Goal: Task Accomplishment & Management: Complete application form

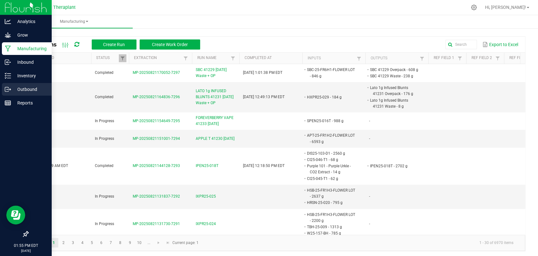
click at [7, 92] on icon at bounding box center [8, 89] width 6 height 6
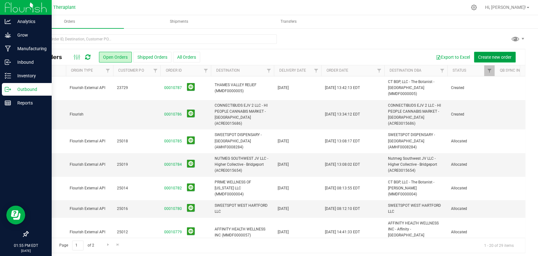
click at [482, 56] on span "Create new order" at bounding box center [494, 57] width 33 height 5
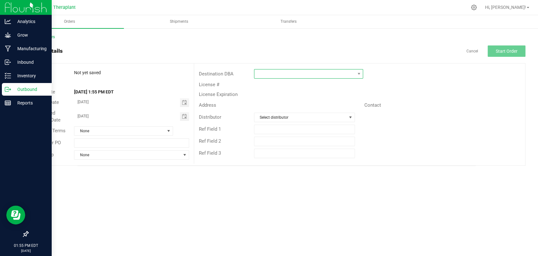
click at [300, 72] on span at bounding box center [305, 73] width 101 height 9
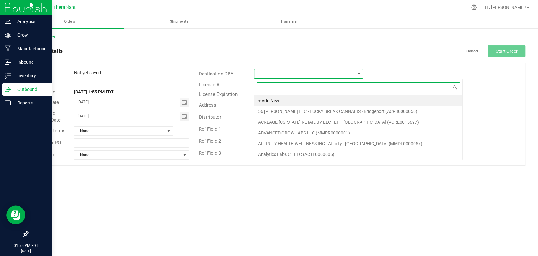
scroll to position [9, 109]
type input "north"
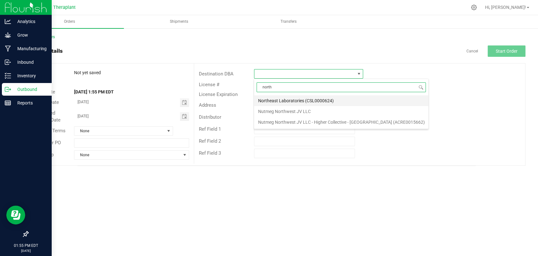
click at [295, 97] on li "Northeast Laboratories (CSL0000624)" at bounding box center [341, 100] width 174 height 11
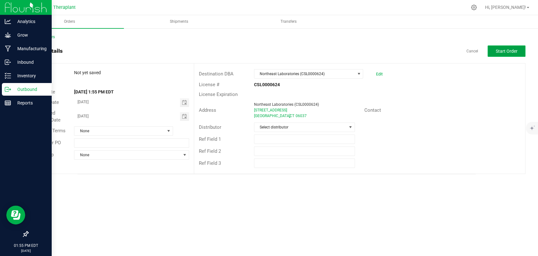
click at [512, 52] on span "Start Order" at bounding box center [507, 51] width 22 height 5
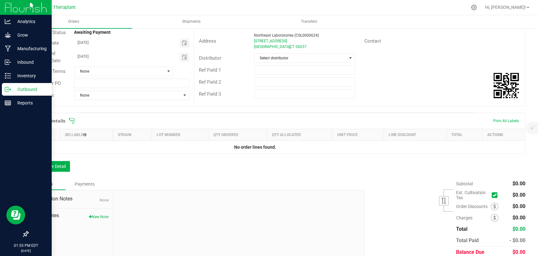
scroll to position [70, 0]
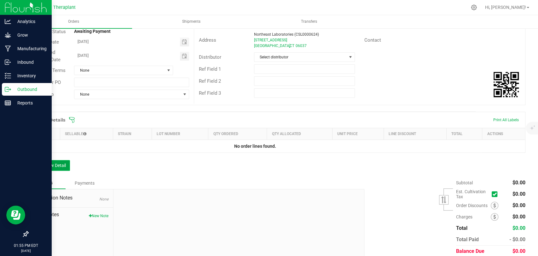
click at [56, 169] on button "Add New Detail" at bounding box center [49, 165] width 42 height 11
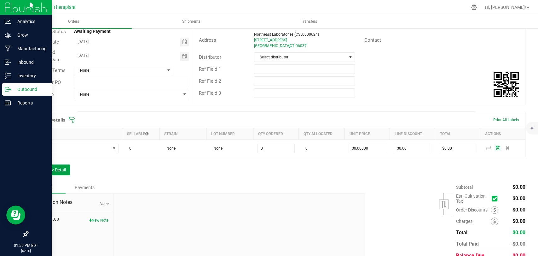
click at [54, 173] on button "Add New Detail" at bounding box center [49, 169] width 42 height 11
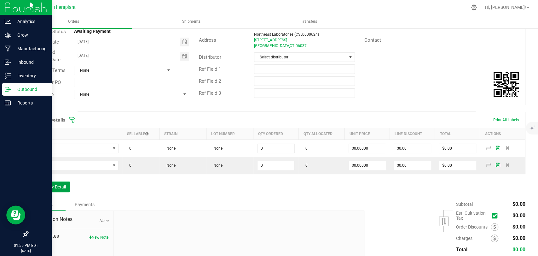
click at [52, 184] on button "Add New Detail" at bounding box center [49, 186] width 42 height 11
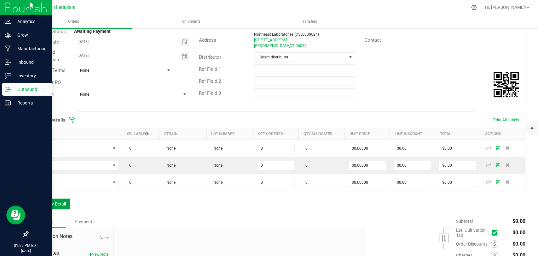
click at [50, 202] on button "Add New Detail" at bounding box center [49, 203] width 42 height 11
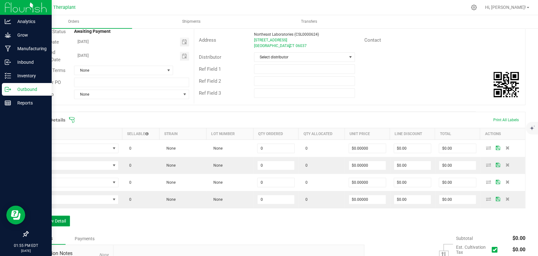
click at [52, 220] on button "Add New Detail" at bounding box center [49, 220] width 42 height 11
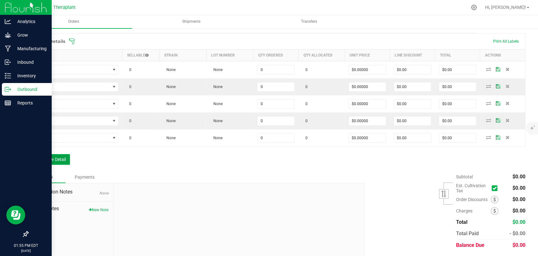
scroll to position [167, 0]
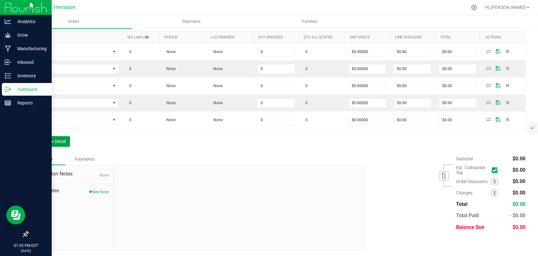
click at [62, 142] on button "Add New Detail" at bounding box center [49, 141] width 42 height 11
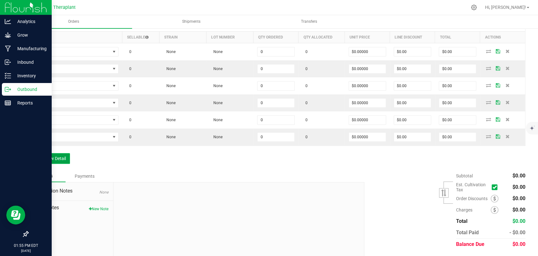
click at [58, 155] on button "Add New Detail" at bounding box center [49, 158] width 42 height 11
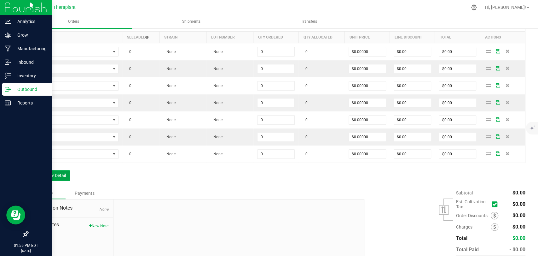
click at [55, 178] on button "Add New Detail" at bounding box center [49, 175] width 42 height 11
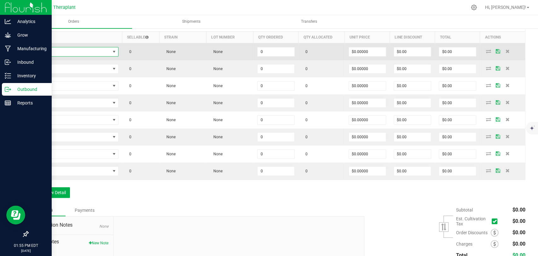
click at [77, 54] on span "NO DATA FOUND" at bounding box center [71, 51] width 78 height 9
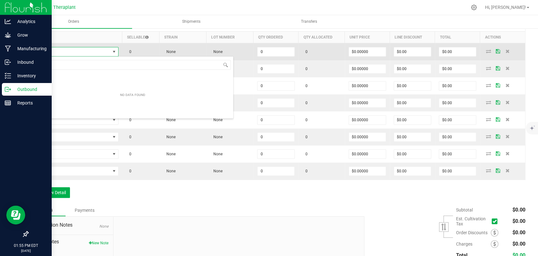
scroll to position [9, 85]
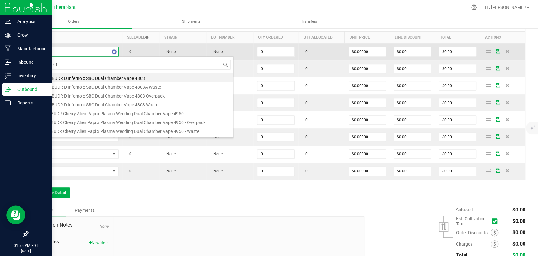
type input "ipen25-018"
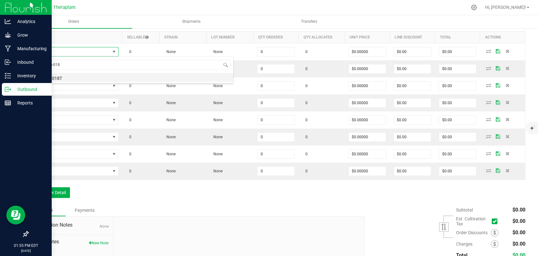
click at [69, 74] on li "IPEN25-018T" at bounding box center [132, 77] width 201 height 9
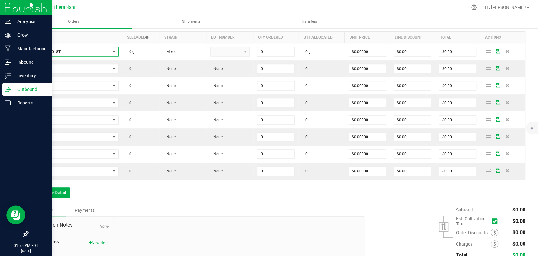
type input "0.0000 g"
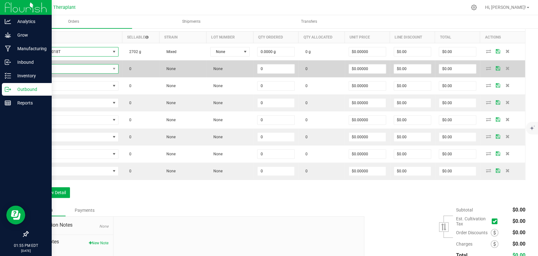
click at [68, 68] on span "NO DATA FOUND" at bounding box center [71, 68] width 78 height 9
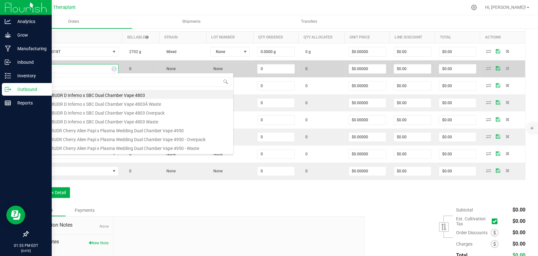
type input "41234"
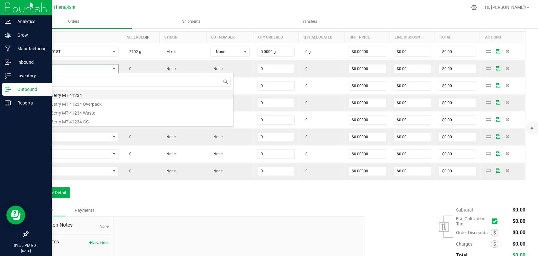
click at [68, 94] on li "ForeverBerry MT 41234" at bounding box center [132, 94] width 201 height 9
type input "0 ea"
type input "$36.00000"
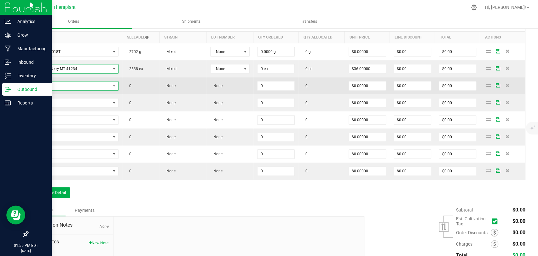
click at [69, 87] on span "NO DATA FOUND" at bounding box center [71, 85] width 78 height 9
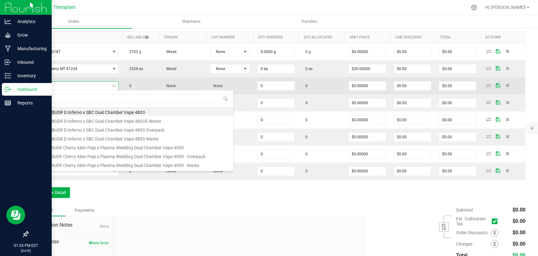
type input "41232"
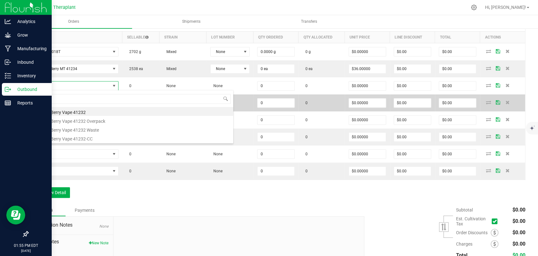
click at [67, 109] on li "ForeverBerry Vape 41232" at bounding box center [132, 111] width 201 height 9
type input "0 ea"
type input "$33.50000"
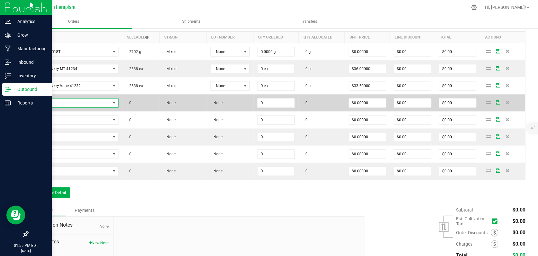
click at [66, 104] on span "NO DATA FOUND" at bounding box center [71, 102] width 78 height 9
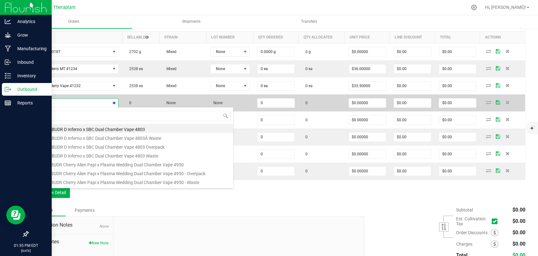
type input "41227"
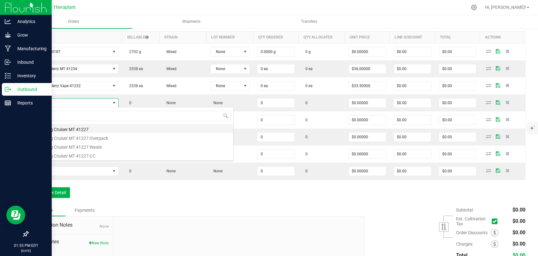
click at [64, 127] on li "Wedding Cruiser MT 41227" at bounding box center [132, 128] width 201 height 9
type input "0 ea"
type input "$22.50000"
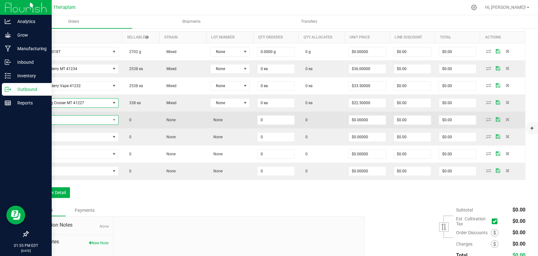
click at [65, 119] on span "NO DATA FOUND" at bounding box center [71, 119] width 78 height 9
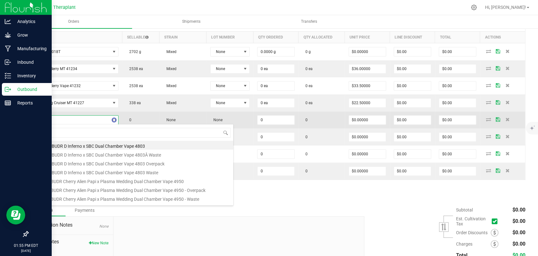
type input "41231"
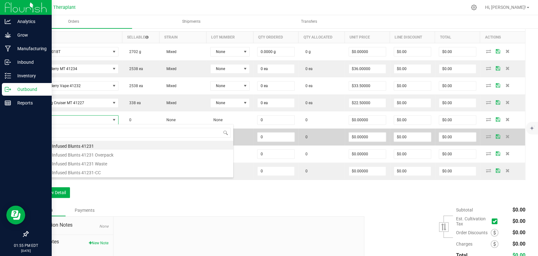
click at [67, 142] on li "Lato 1g Infused Blunts 41231" at bounding box center [132, 145] width 201 height 9
type input "0 ea"
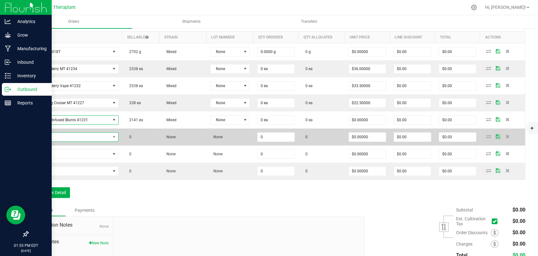
click at [68, 135] on span "NO DATA FOUND" at bounding box center [71, 136] width 78 height 9
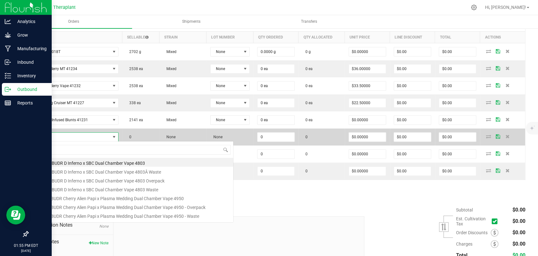
scroll to position [9, 84]
type input "41229"
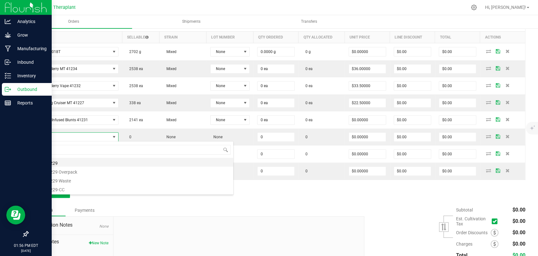
click at [57, 161] on li "SBC 41229" at bounding box center [132, 162] width 201 height 9
type input "0 ea"
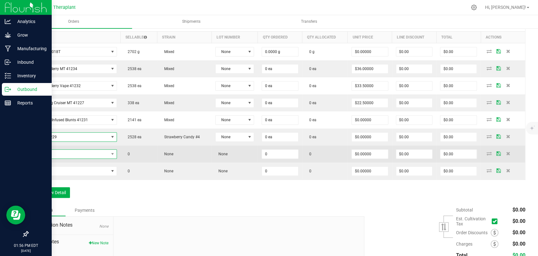
click at [60, 155] on span "NO DATA FOUND" at bounding box center [70, 153] width 76 height 9
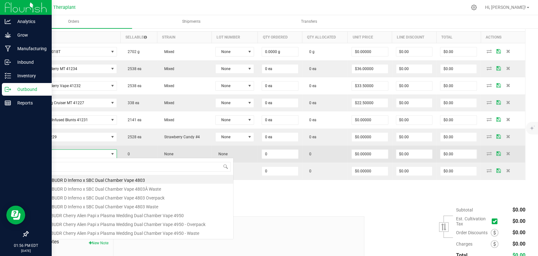
scroll to position [9, 83]
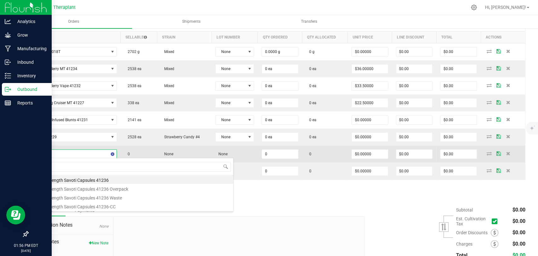
type input "41237"
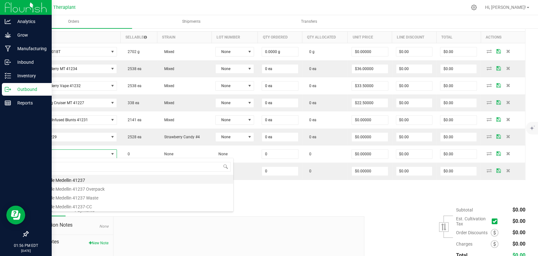
click at [61, 179] on li "Banapple Medellin 41237" at bounding box center [132, 179] width 201 height 9
type input "0 ea"
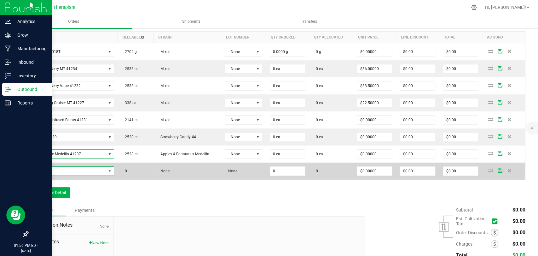
click at [63, 170] on span "NO DATA FOUND" at bounding box center [68, 171] width 73 height 9
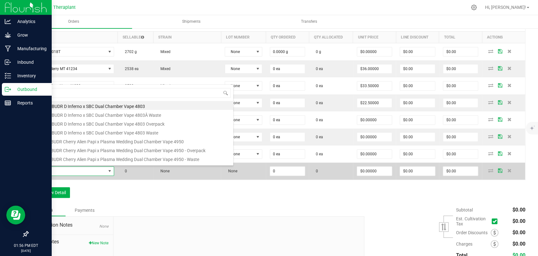
scroll to position [9, 80]
type input "41236"
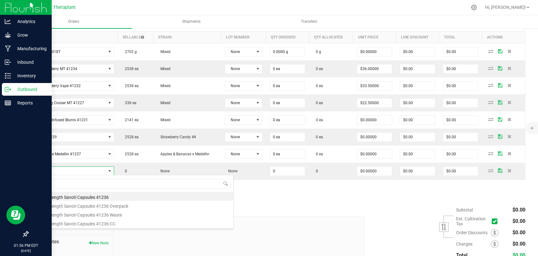
click at [72, 194] on li "High Strength Savoti Capsules 41236" at bounding box center [132, 196] width 201 height 9
type input "0 ea"
type input "$54.00000"
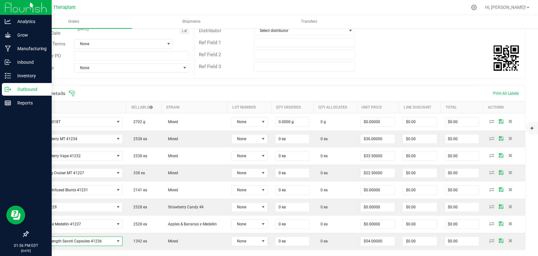
scroll to position [96, 0]
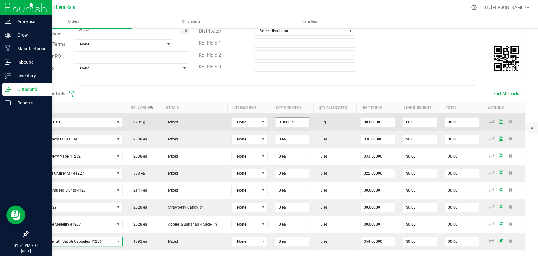
click at [292, 121] on input "0.0000 g" at bounding box center [293, 122] width 34 height 9
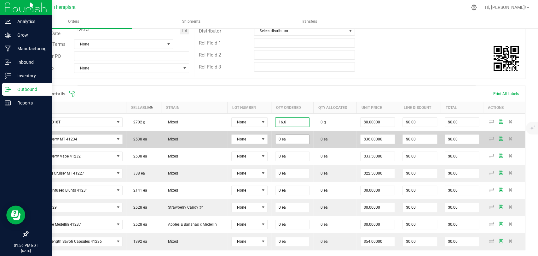
type input "16.6000 g"
click at [289, 136] on input "0" at bounding box center [293, 139] width 34 height 9
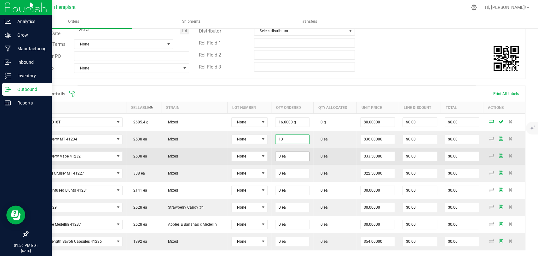
type input "13 ea"
type input "$468.00"
click at [283, 157] on input "0" at bounding box center [293, 156] width 34 height 9
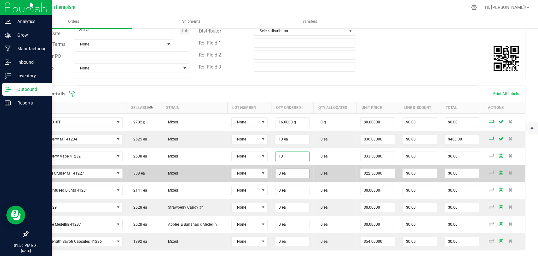
click at [288, 171] on input "0 ea" at bounding box center [293, 173] width 34 height 9
type input "13 ea"
type input "$435.50"
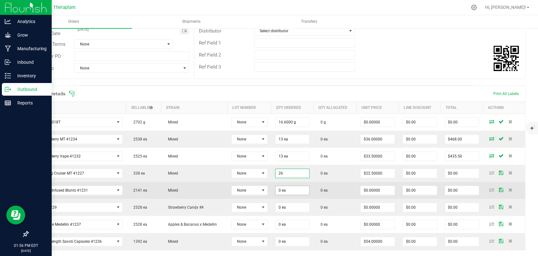
click at [285, 188] on input "0 ea" at bounding box center [293, 190] width 34 height 9
type input "26 ea"
type input "$585.00"
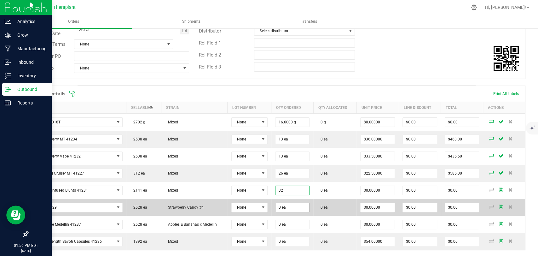
click at [284, 204] on input "0 ea" at bounding box center [293, 207] width 34 height 9
type input "32 ea"
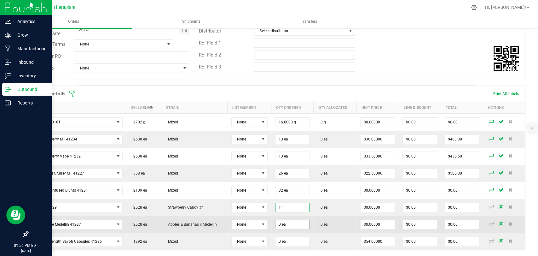
type input "11 ea"
click at [287, 222] on input "0" at bounding box center [293, 224] width 34 height 9
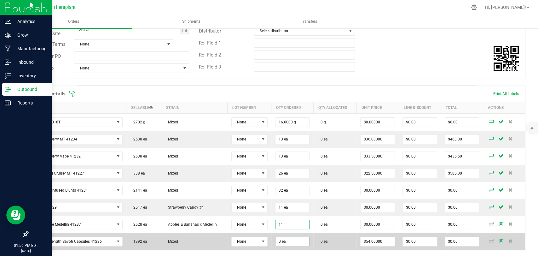
click at [289, 241] on input "0 ea" at bounding box center [293, 241] width 34 height 9
type input "11 ea"
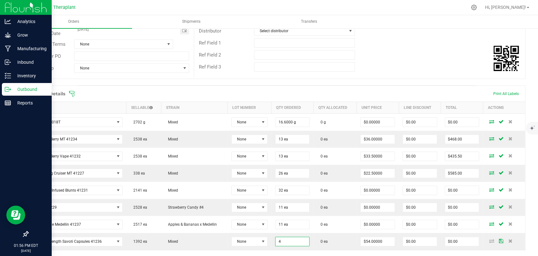
type input "4 ea"
type input "$216.00"
click at [315, 249] on div "Order Details Print All Labels Item Sellable Strain Lot Number Qty Ordered Qty …" at bounding box center [277, 179] width 498 height 189
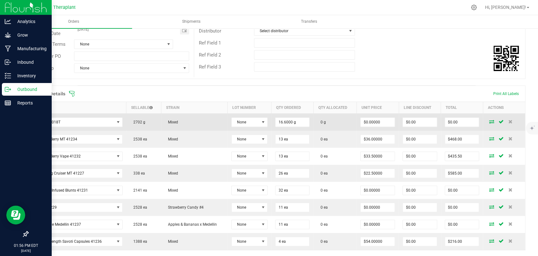
click at [489, 122] on icon at bounding box center [491, 122] width 5 height 4
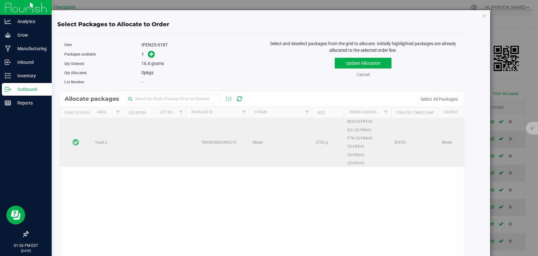
click at [73, 118] on td at bounding box center [76, 142] width 32 height 49
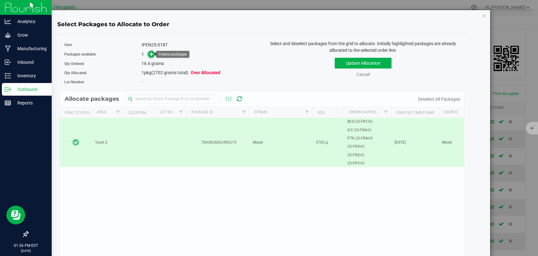
click at [154, 54] on span at bounding box center [151, 54] width 7 height 7
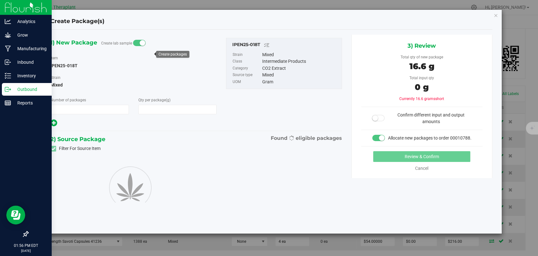
type input "1"
type input "16.6000"
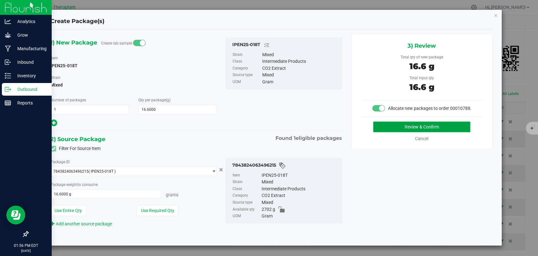
click at [379, 128] on button "Review & Confirm" at bounding box center [421, 126] width 97 height 11
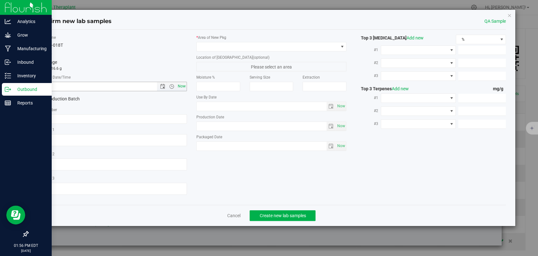
click at [185, 85] on span "Now" at bounding box center [182, 86] width 11 height 9
type input "[DATE] 1:56 PM"
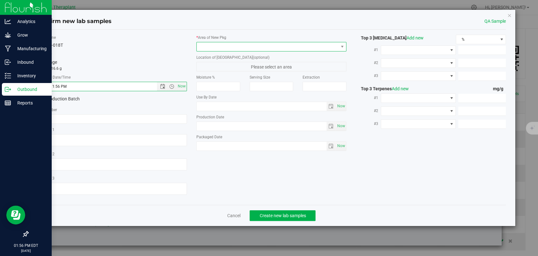
click at [215, 44] on span at bounding box center [268, 46] width 142 height 9
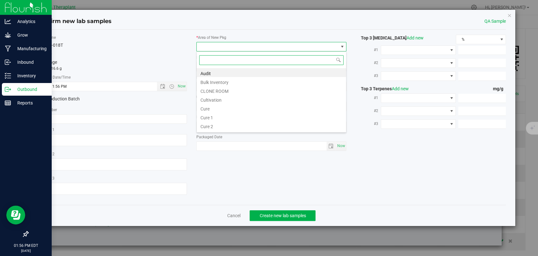
scroll to position [9, 150]
click at [214, 80] on li "Bulk Inventory" at bounding box center [271, 81] width 149 height 9
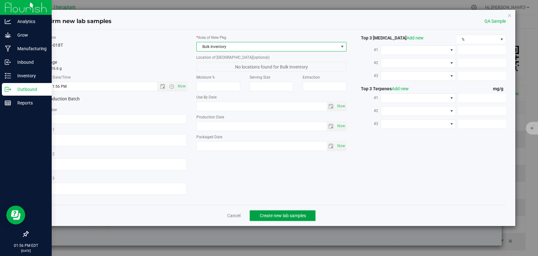
click at [297, 211] on button "Create new lab samples" at bounding box center [283, 215] width 66 height 11
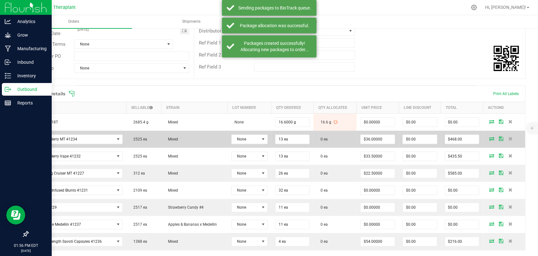
click at [489, 137] on icon at bounding box center [491, 139] width 5 height 4
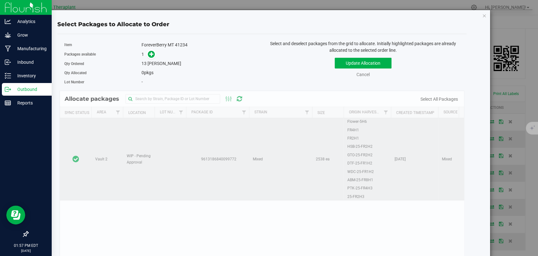
click at [80, 127] on td at bounding box center [76, 159] width 32 height 82
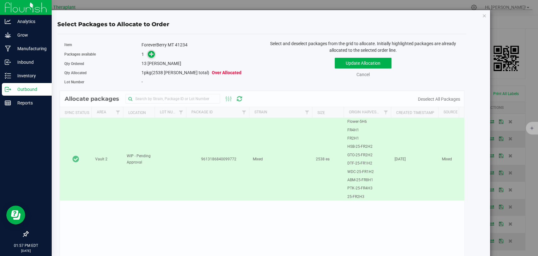
click at [150, 53] on icon at bounding box center [151, 54] width 4 height 4
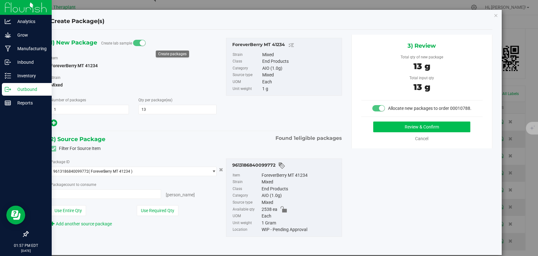
type input "13 ea"
click at [386, 132] on button "Review & Confirm" at bounding box center [421, 126] width 97 height 11
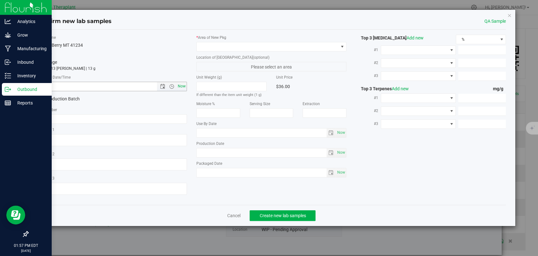
click at [181, 87] on span "Now" at bounding box center [182, 86] width 11 height 9
type input "[DATE] 1:57 PM"
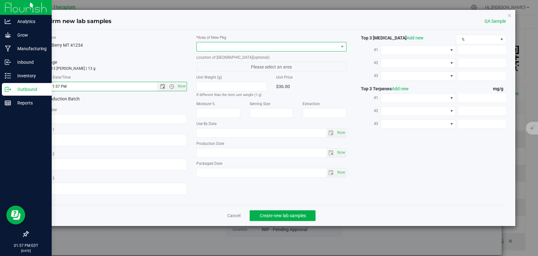
click at [222, 44] on span at bounding box center [268, 46] width 142 height 9
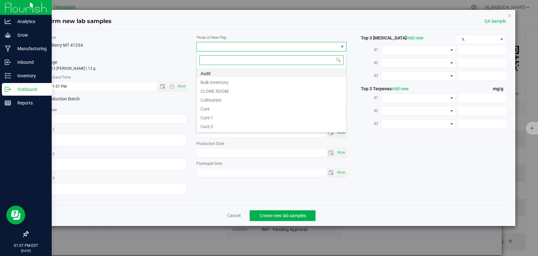
scroll to position [9, 150]
click at [223, 81] on li "Bulk Inventory" at bounding box center [271, 81] width 149 height 9
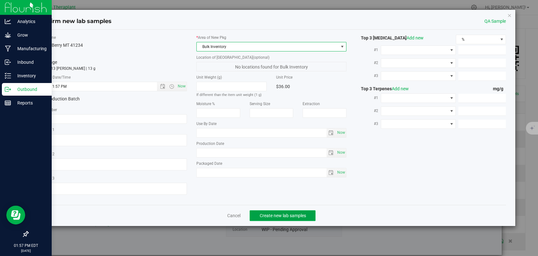
click at [282, 215] on span "Create new lab samples" at bounding box center [283, 215] width 46 height 5
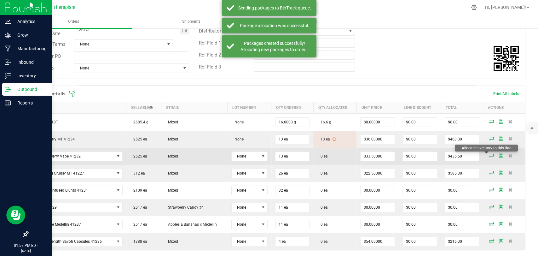
click at [489, 155] on icon at bounding box center [491, 156] width 5 height 4
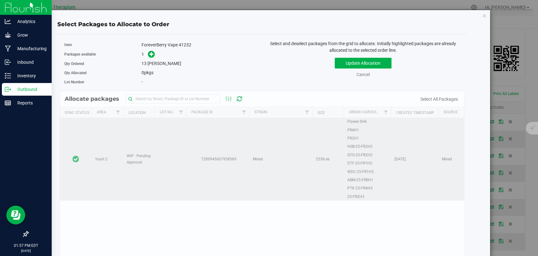
click at [63, 137] on td at bounding box center [76, 159] width 32 height 82
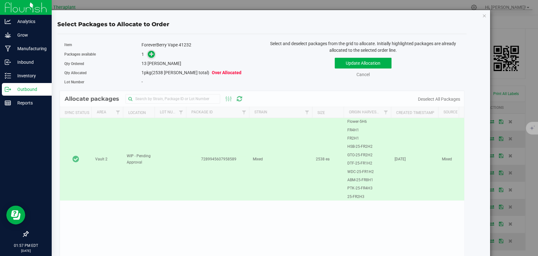
click at [150, 55] on icon at bounding box center [151, 54] width 4 height 4
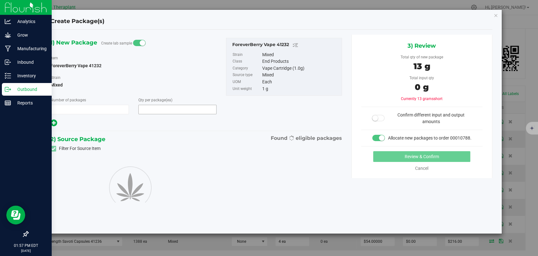
type input "1"
type input "13"
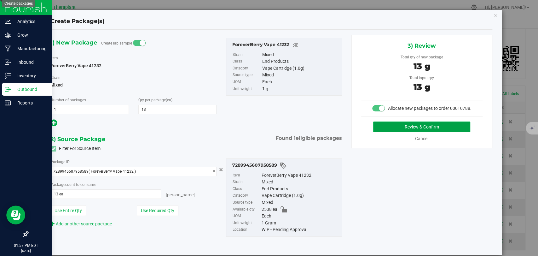
click at [381, 132] on button "Review & Confirm" at bounding box center [421, 126] width 97 height 11
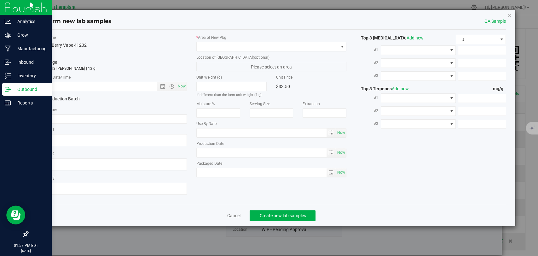
type textarea "SBC"
click at [180, 87] on span "Now" at bounding box center [182, 86] width 11 height 9
type input "[DATE] 1:57 PM"
click at [223, 47] on span at bounding box center [268, 46] width 142 height 9
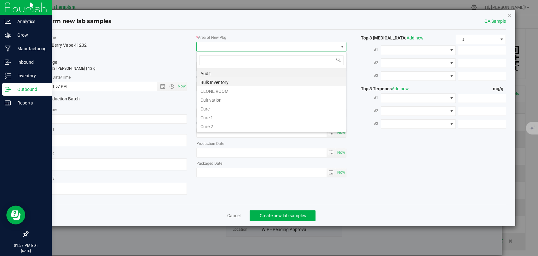
scroll to position [9, 150]
click at [220, 80] on li "Bulk Inventory" at bounding box center [271, 81] width 149 height 9
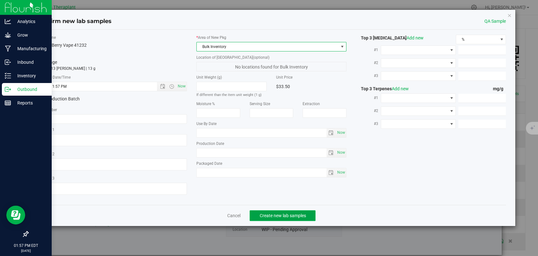
click at [288, 213] on span "Create new lab samples" at bounding box center [283, 215] width 46 height 5
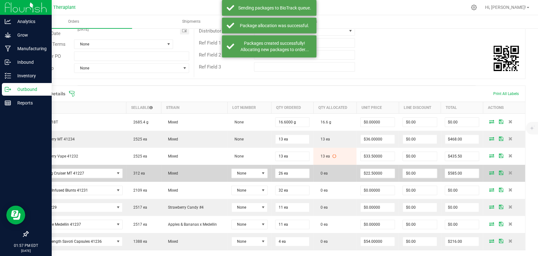
click at [489, 171] on icon at bounding box center [491, 173] width 5 height 4
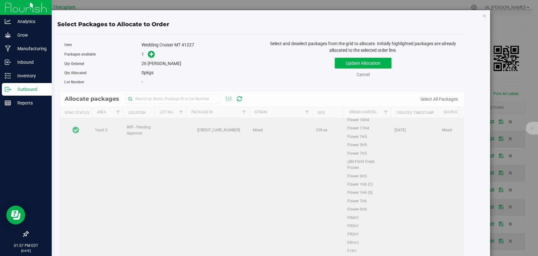
scroll to position [245, 0]
click at [67, 139] on td at bounding box center [76, 128] width 32 height 511
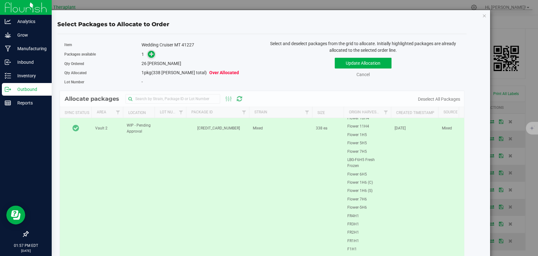
click at [149, 51] on span at bounding box center [151, 54] width 7 height 7
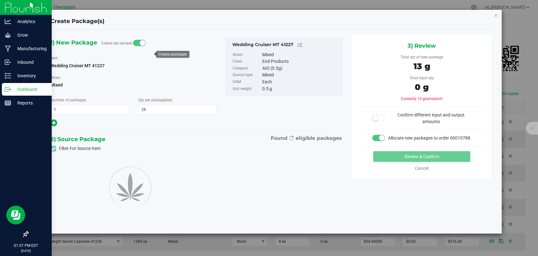
type input "26"
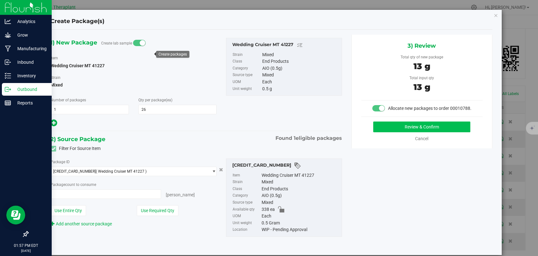
type input "26 ea"
click at [392, 132] on button "Review & Confirm" at bounding box center [421, 126] width 97 height 11
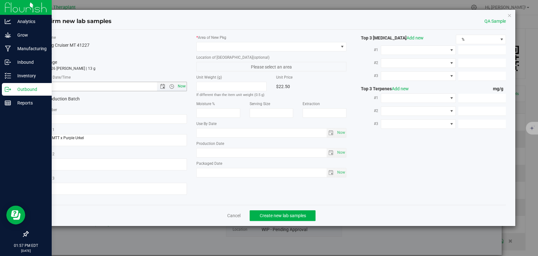
click at [181, 88] on span "Now" at bounding box center [182, 86] width 11 height 9
type input "[DATE] 1:57 PM"
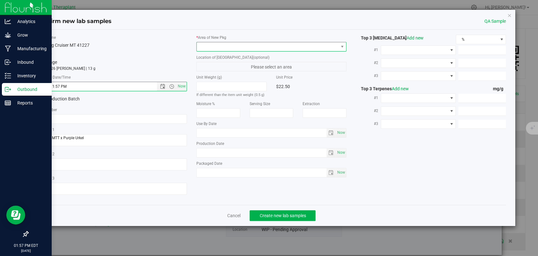
click at [219, 44] on span at bounding box center [268, 46] width 142 height 9
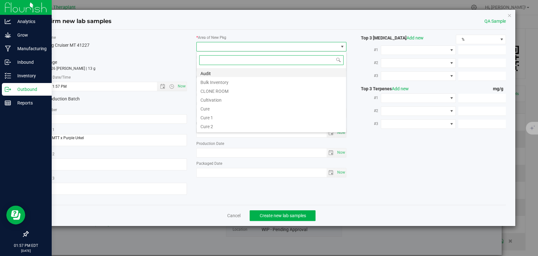
scroll to position [9, 150]
click at [212, 81] on li "Bulk Inventory" at bounding box center [271, 81] width 149 height 9
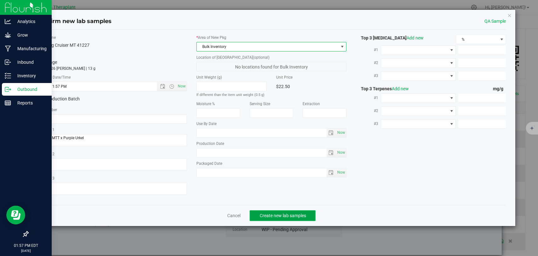
click at [281, 213] on span "Create new lab samples" at bounding box center [283, 215] width 46 height 5
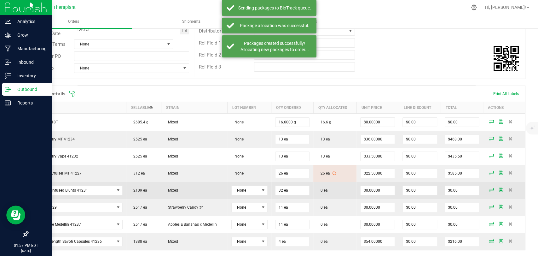
click at [489, 189] on icon at bounding box center [491, 190] width 5 height 4
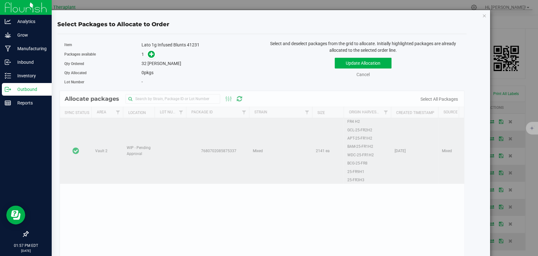
click at [72, 124] on td at bounding box center [76, 151] width 32 height 66
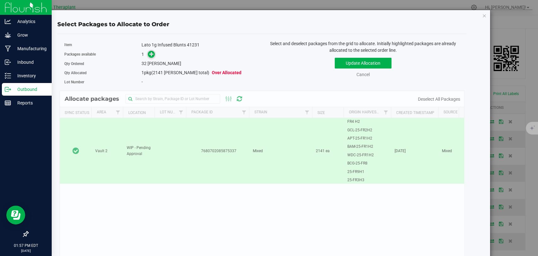
click at [149, 54] on icon at bounding box center [151, 53] width 4 height 4
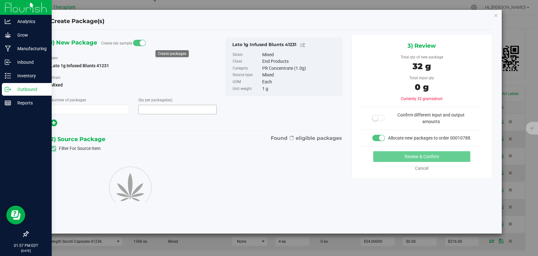
type input "1"
type input "32"
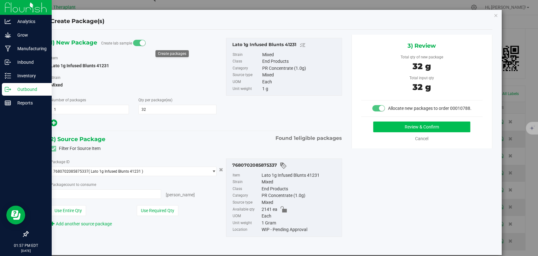
type input "32 ea"
click at [376, 132] on button "Review & Confirm" at bounding box center [421, 126] width 97 height 11
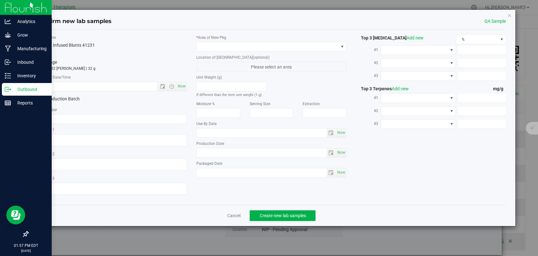
type textarea "GTO (Shatter/Budder Infused)"
click at [180, 90] on span "Now" at bounding box center [182, 86] width 11 height 9
type input "[DATE] 1:57 PM"
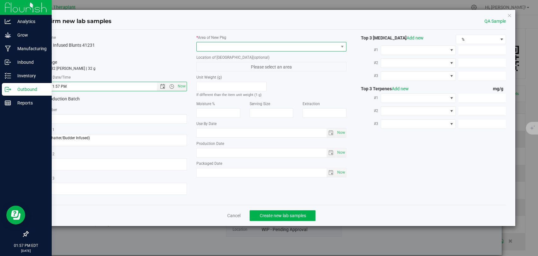
click at [218, 46] on span at bounding box center [268, 46] width 142 height 9
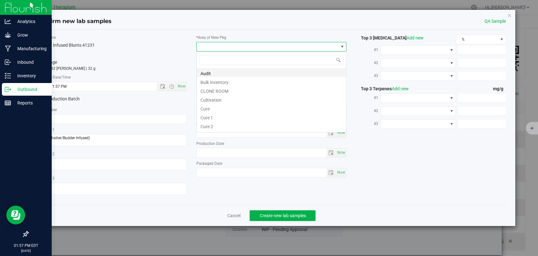
scroll to position [9, 150]
click at [212, 81] on li "Bulk Inventory" at bounding box center [271, 81] width 149 height 9
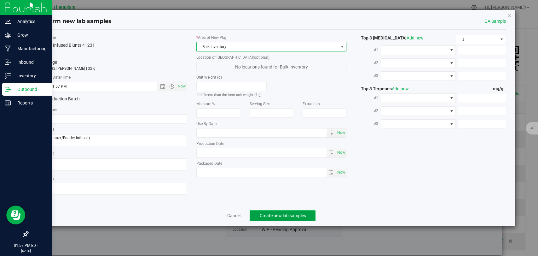
click at [291, 214] on span "Create new lab samples" at bounding box center [283, 215] width 46 height 5
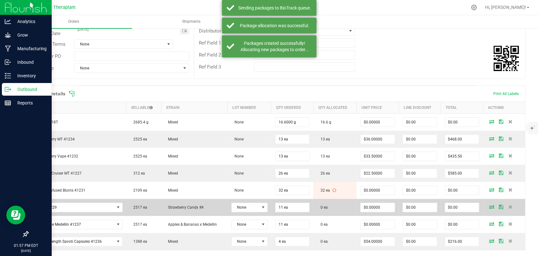
click at [489, 207] on icon at bounding box center [491, 207] width 5 height 4
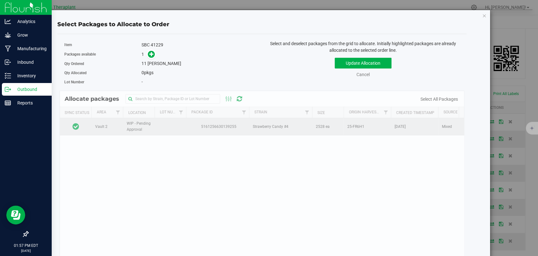
click at [87, 124] on td at bounding box center [76, 126] width 32 height 17
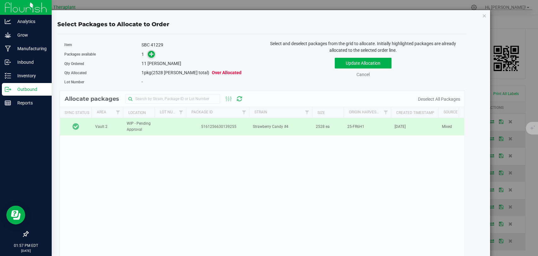
click at [150, 53] on icon at bounding box center [151, 54] width 4 height 4
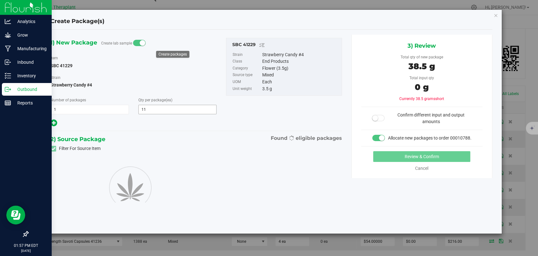
type input "11"
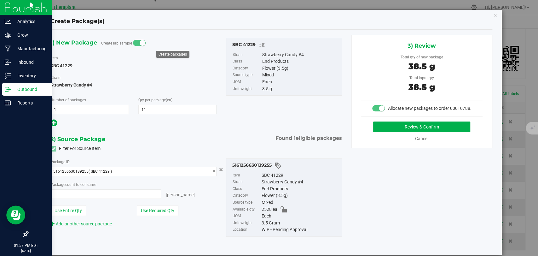
type input "11 ea"
click at [393, 130] on button "Review & Confirm" at bounding box center [421, 126] width 97 height 11
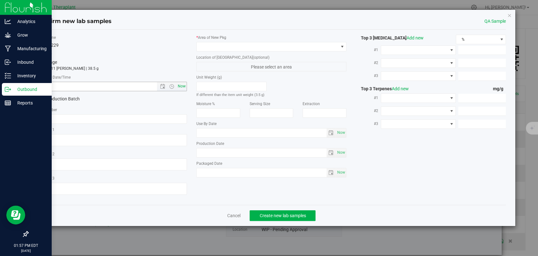
click at [184, 88] on span "Now" at bounding box center [182, 86] width 11 height 9
type input "[DATE] 1:57 PM"
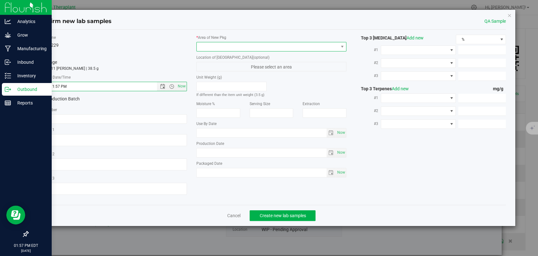
click at [217, 45] on span at bounding box center [268, 46] width 142 height 9
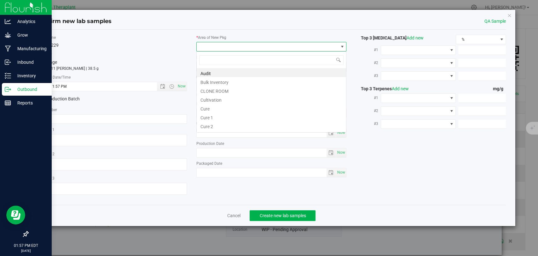
scroll to position [9, 150]
click at [221, 82] on li "Bulk Inventory" at bounding box center [271, 81] width 149 height 9
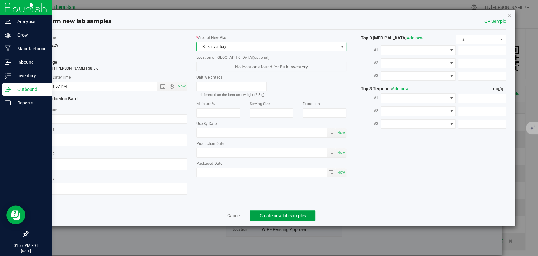
click at [283, 215] on span "Create new lab samples" at bounding box center [283, 215] width 46 height 5
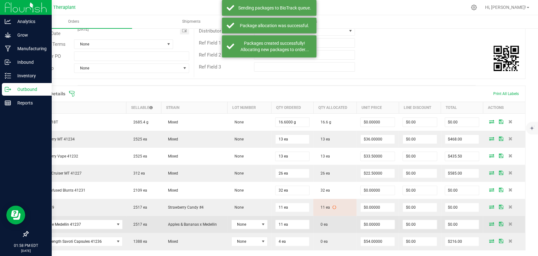
click at [489, 222] on icon at bounding box center [491, 224] width 5 height 4
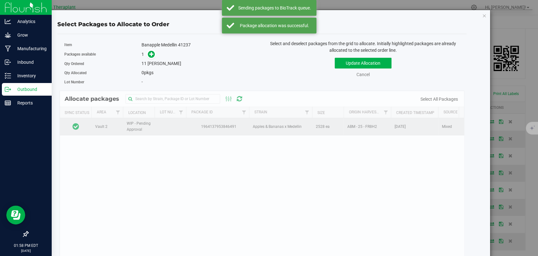
click at [85, 129] on td at bounding box center [76, 126] width 32 height 17
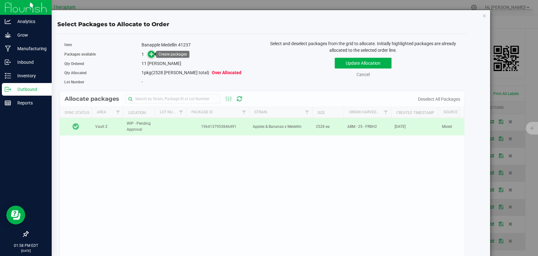
click at [151, 54] on icon at bounding box center [151, 53] width 5 height 5
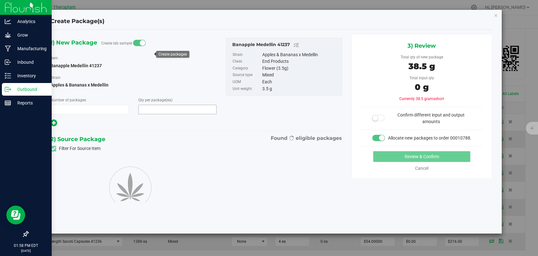
type input "1"
type input "11"
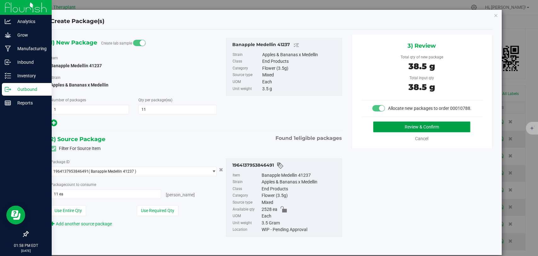
click at [394, 132] on button "Review & Confirm" at bounding box center [421, 126] width 97 height 11
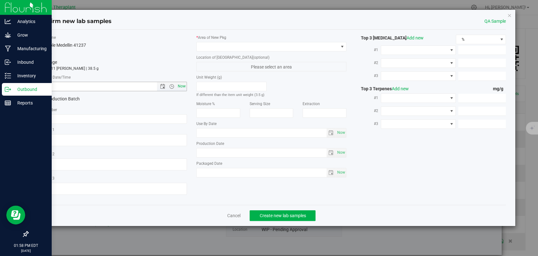
click at [181, 84] on span "Now" at bounding box center [182, 86] width 11 height 9
type input "[DATE] 1:58 PM"
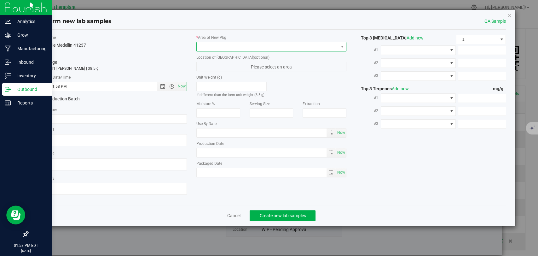
click at [220, 44] on span at bounding box center [268, 46] width 142 height 9
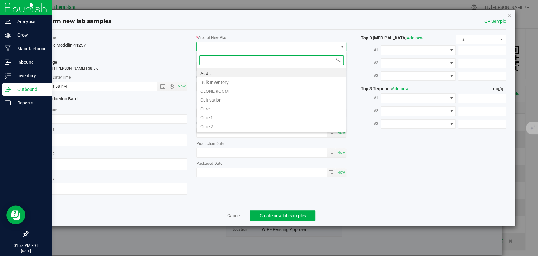
scroll to position [9, 150]
click at [220, 80] on li "Bulk Inventory" at bounding box center [271, 81] width 149 height 9
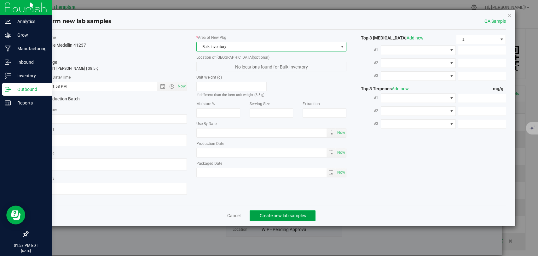
click at [282, 213] on span "Create new lab samples" at bounding box center [283, 215] width 46 height 5
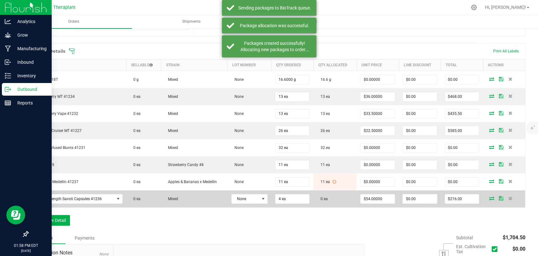
scroll to position [202, 0]
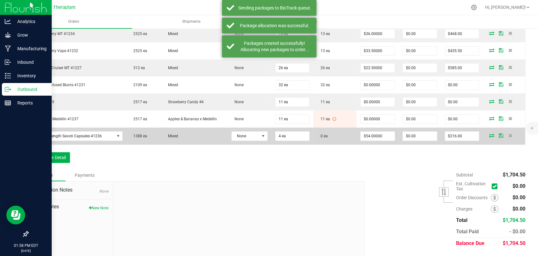
click at [489, 134] on icon at bounding box center [491, 135] width 5 height 4
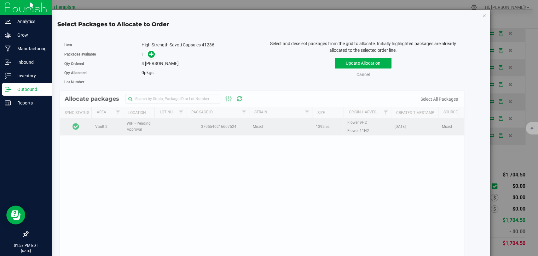
click at [87, 127] on td at bounding box center [76, 126] width 32 height 17
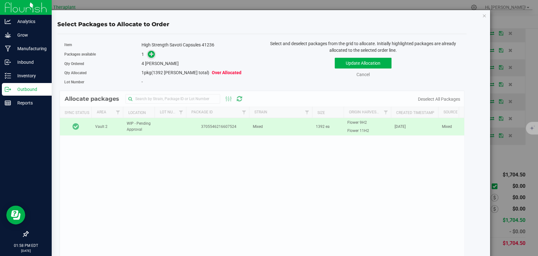
click at [150, 55] on icon at bounding box center [151, 54] width 4 height 4
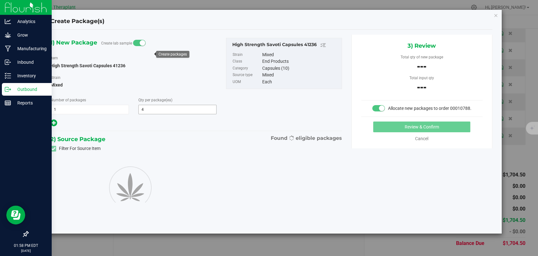
type input "4"
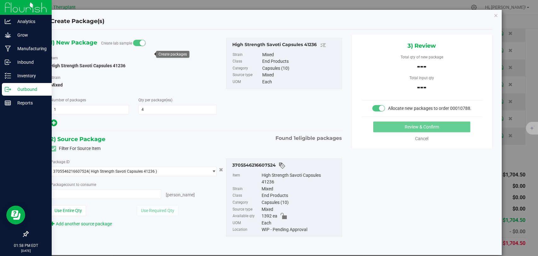
type input "0 ea"
type input "0"
click at [120, 193] on span "0 ea 0" at bounding box center [105, 193] width 111 height 9
type input "4"
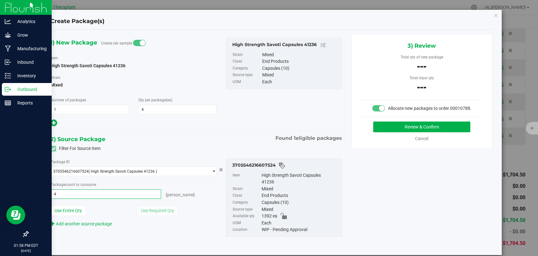
type input "4 ea"
click at [196, 190] on div "[PERSON_NAME]" at bounding box center [189, 193] width 56 height 9
click at [385, 126] on div "3) Review Total qty of new package --- Total input qty --- Allocate new package…" at bounding box center [422, 92] width 141 height 114
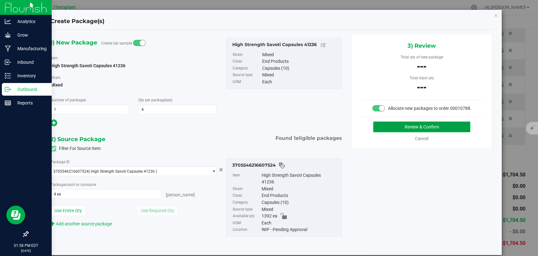
click at [385, 129] on button "Review & Confirm" at bounding box center [421, 126] width 97 height 11
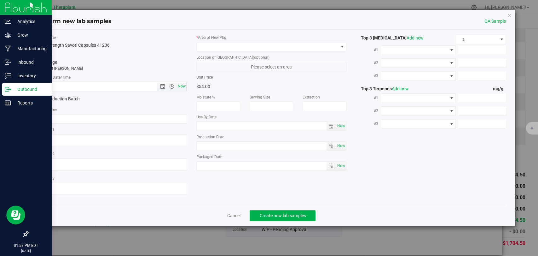
click at [181, 86] on span "Now" at bounding box center [182, 86] width 11 height 9
type input "[DATE] 1:58 PM"
click at [216, 48] on span at bounding box center [268, 46] width 142 height 9
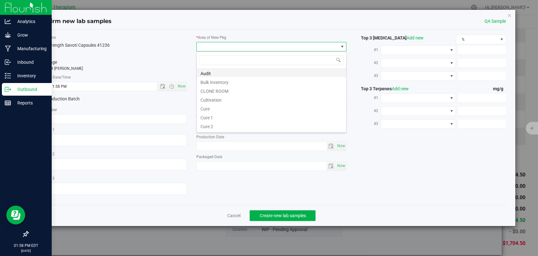
scroll to position [9, 150]
click at [216, 81] on li "Bulk Inventory" at bounding box center [271, 81] width 149 height 9
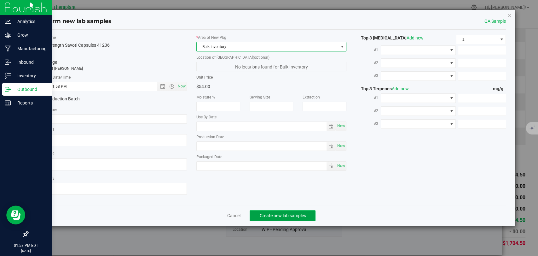
click at [281, 212] on button "Create new lab samples" at bounding box center [283, 215] width 66 height 11
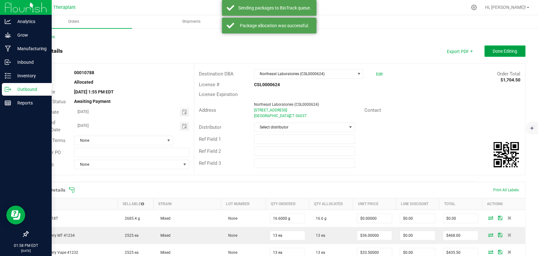
click at [505, 49] on span "Done Editing" at bounding box center [505, 51] width 25 height 5
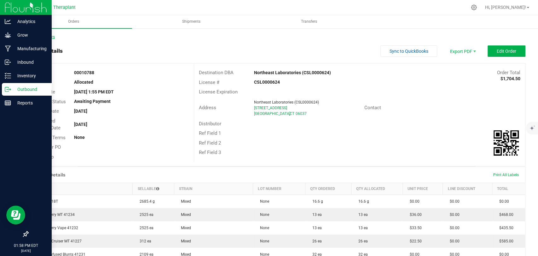
click at [52, 37] on link "Back to Orders" at bounding box center [41, 37] width 27 height 4
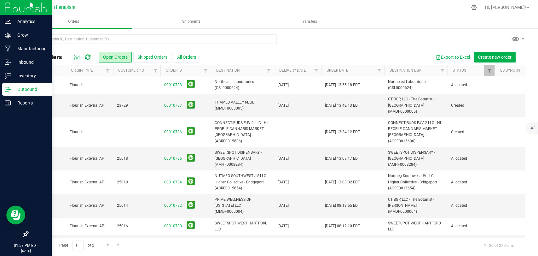
click at [92, 85] on span "Flourish" at bounding box center [90, 85] width 40 height 6
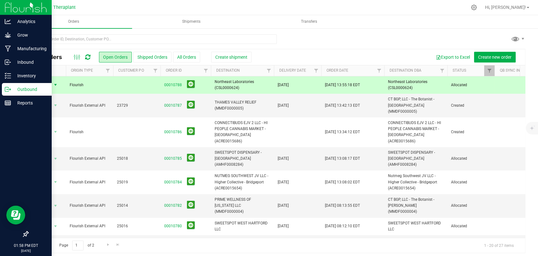
click at [227, 58] on span "Create shipment" at bounding box center [231, 57] width 32 height 5
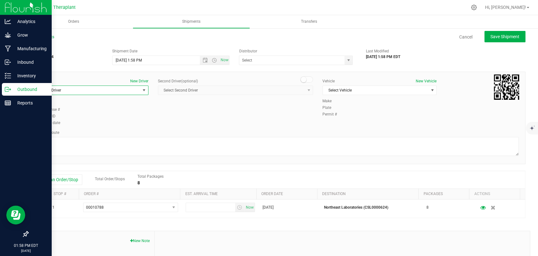
click at [122, 88] on span "Select Driver" at bounding box center [88, 90] width 106 height 9
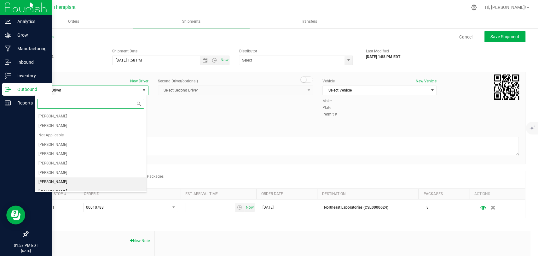
click at [58, 188] on span "[PERSON_NAME]" at bounding box center [52, 191] width 29 height 8
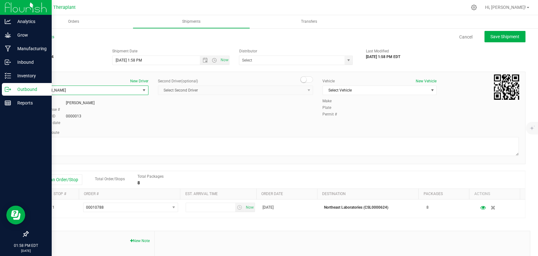
click at [303, 80] on span at bounding box center [307, 79] width 13 height 6
click at [297, 90] on span "Select Second Driver" at bounding box center [231, 90] width 147 height 9
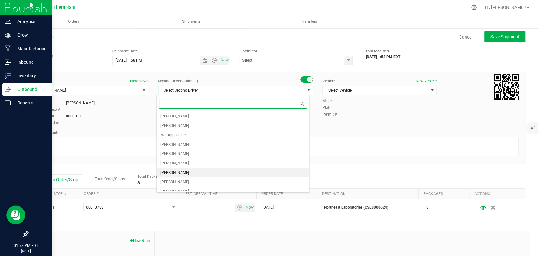
click at [192, 172] on li "[PERSON_NAME]" at bounding box center [233, 172] width 153 height 9
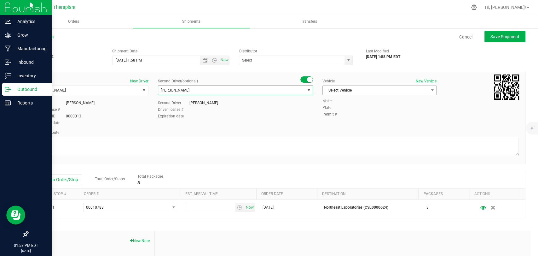
click at [370, 93] on span "Select Vehicle" at bounding box center [376, 90] width 106 height 9
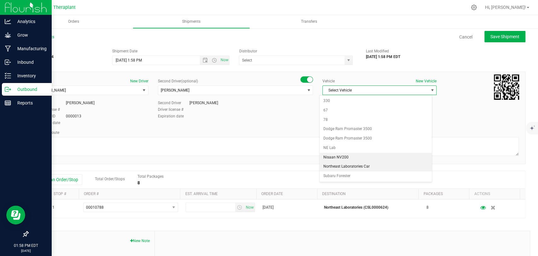
click at [358, 165] on li "Northeast Laboratories Car" at bounding box center [376, 166] width 112 height 9
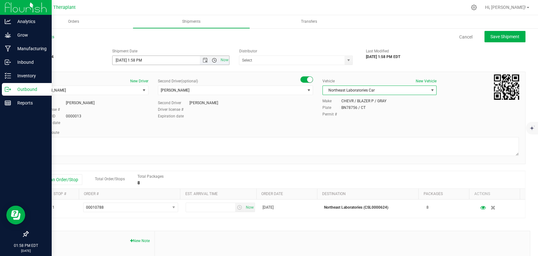
click at [212, 59] on span "Open the time view" at bounding box center [214, 60] width 5 height 5
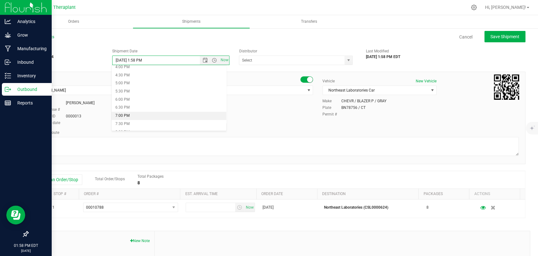
scroll to position [280, 0]
click at [130, 99] on li "7:00 PM" at bounding box center [169, 98] width 115 height 8
type input "[DATE] 7:00 PM"
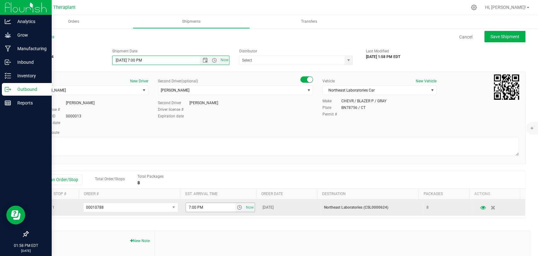
click at [237, 210] on span "select" at bounding box center [239, 207] width 5 height 5
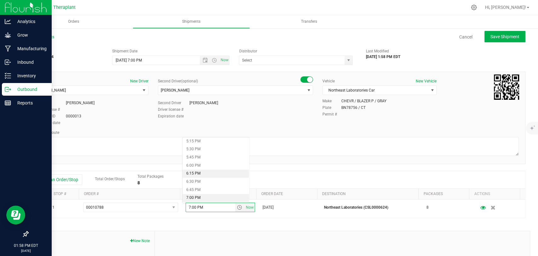
scroll to position [595, 0]
click at [203, 177] on li "7:30 PM" at bounding box center [216, 179] width 67 height 8
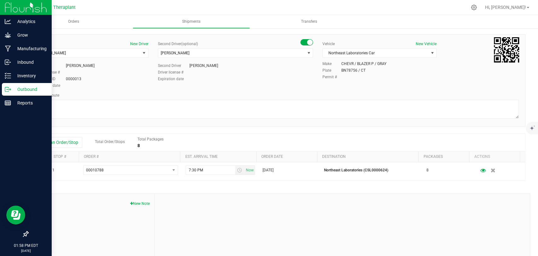
scroll to position [0, 0]
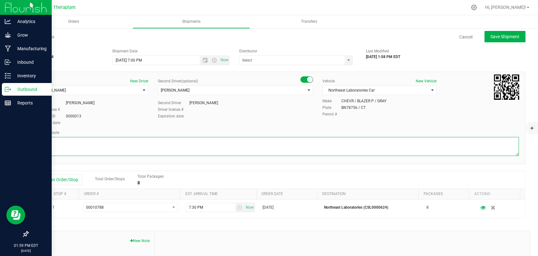
click at [190, 149] on textarea at bounding box center [276, 146] width 485 height 19
click at [149, 147] on textarea at bounding box center [276, 146] width 485 height 19
paste textarea "CT-8 S from CT-262, I-84 E, I-691 E, then I-91 N to [GEOGRAPHIC_DATA], Exit 23,…"
click at [222, 144] on textarea at bounding box center [276, 146] width 485 height 19
type textarea "CT-8 S from CT-262, I-84 E, I-691 E, then I-91 N to [GEOGRAPHIC_DATA], Exit 23,…"
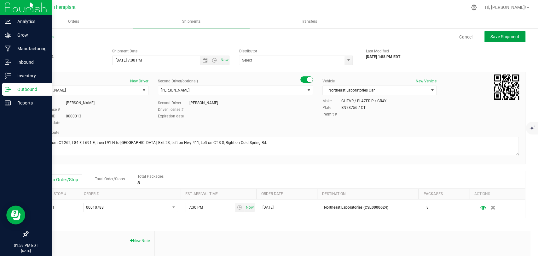
click at [497, 41] on button "Save Shipment" at bounding box center [505, 36] width 41 height 11
type input "[DATE] 11:00 PM"
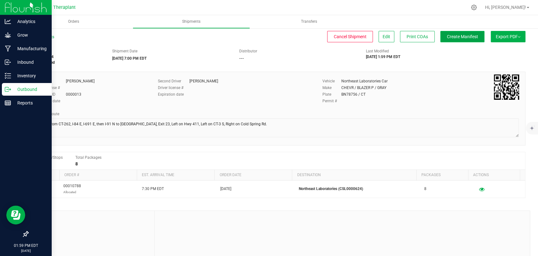
click at [455, 40] on button "Create Manifest" at bounding box center [463, 36] width 44 height 11
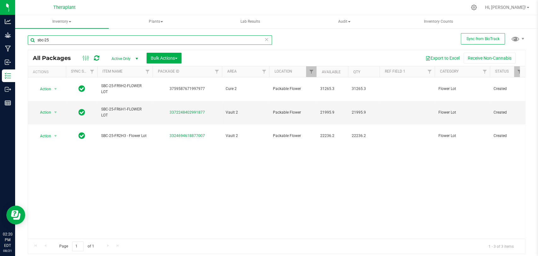
click at [134, 38] on input "sbc-25" at bounding box center [150, 39] width 244 height 9
type input "s"
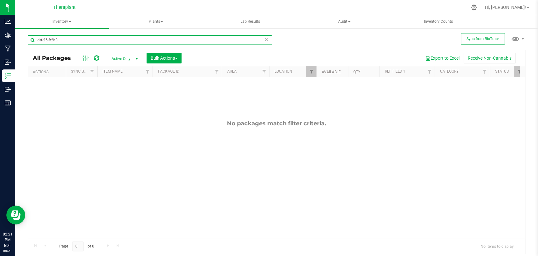
type input "dtf-25-fr2h3"
click at [309, 71] on span "Filter" at bounding box center [311, 71] width 5 height 5
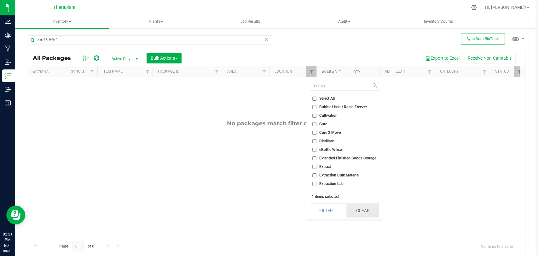
click at [363, 209] on button "Clear" at bounding box center [363, 210] width 32 height 14
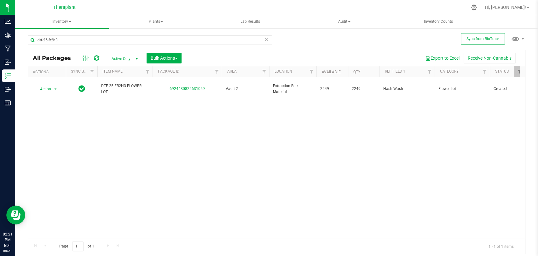
click at [126, 53] on div "Active Only Active Only Lab Samples Locked All External Internal Bulk Actions A…" at bounding box center [146, 58] width 80 height 11
click at [125, 57] on span "Active Only" at bounding box center [123, 58] width 35 height 9
click at [117, 93] on li "All" at bounding box center [123, 96] width 34 height 9
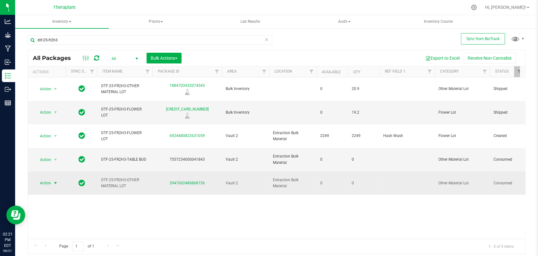
click at [58, 180] on span "select" at bounding box center [55, 182] width 5 height 5
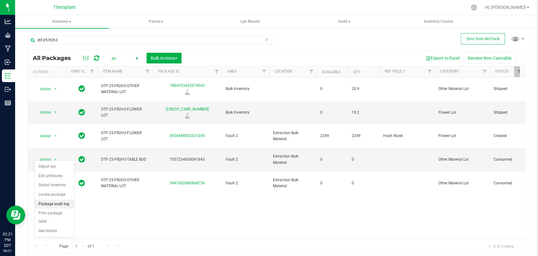
click at [57, 203] on li "Package audit log" at bounding box center [54, 203] width 39 height 9
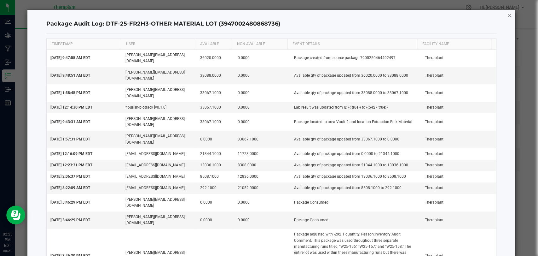
click at [509, 15] on icon "button" at bounding box center [509, 15] width 4 height 8
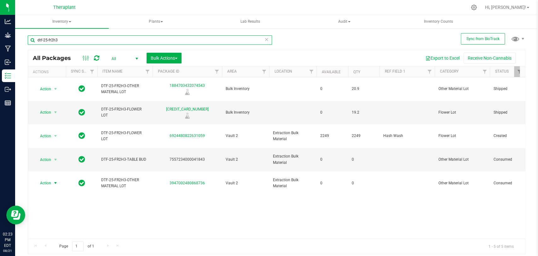
click at [161, 38] on input "dtf-25-fr2h3" at bounding box center [150, 39] width 244 height 9
type input "d"
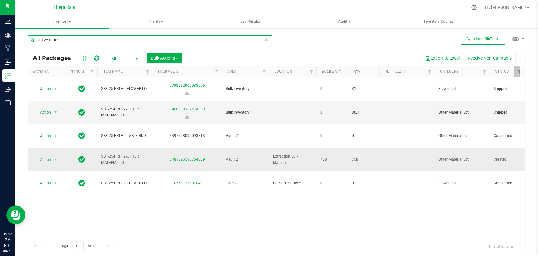
type input "sbf-25-fr1h2"
click at [49, 155] on span "Action" at bounding box center [42, 159] width 17 height 9
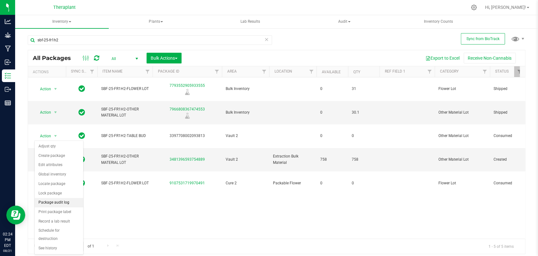
click at [61, 200] on li "Package audit log" at bounding box center [59, 202] width 49 height 9
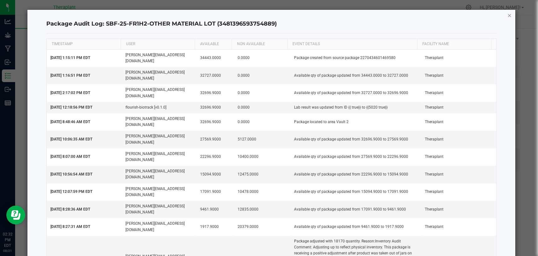
click at [507, 14] on icon "button" at bounding box center [509, 15] width 4 height 8
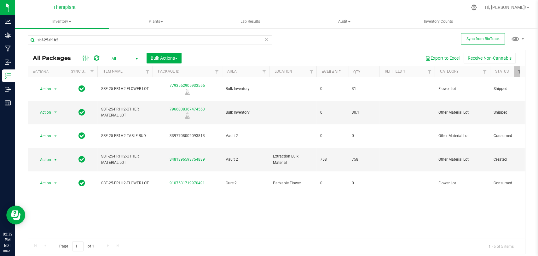
click at [116, 58] on span "All" at bounding box center [123, 58] width 35 height 9
click at [116, 66] on li "Active Only" at bounding box center [123, 68] width 34 height 9
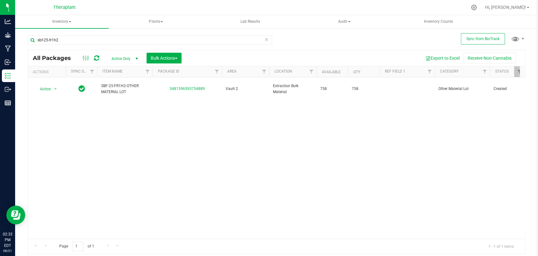
click at [265, 40] on icon at bounding box center [267, 39] width 4 height 8
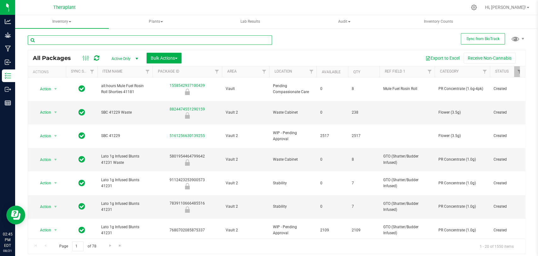
click at [115, 41] on input "text" at bounding box center [150, 39] width 244 height 9
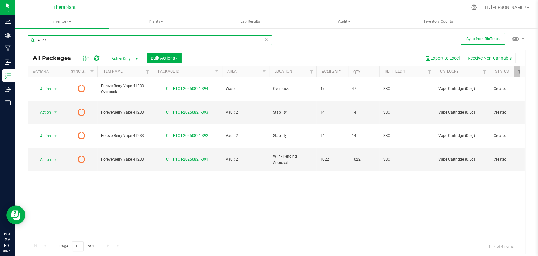
type input "41233"
click at [95, 56] on icon at bounding box center [96, 58] width 5 height 6
click at [97, 55] on icon at bounding box center [96, 58] width 5 height 6
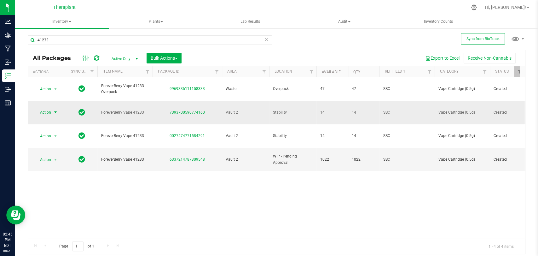
click at [48, 108] on span "Action" at bounding box center [42, 112] width 17 height 9
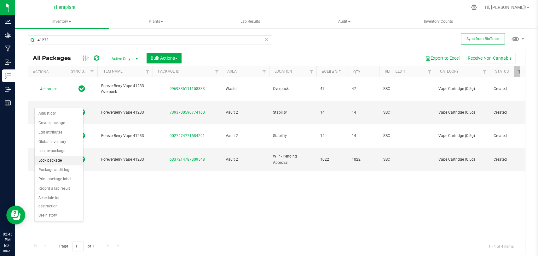
click at [54, 159] on li "Lock package" at bounding box center [59, 160] width 49 height 9
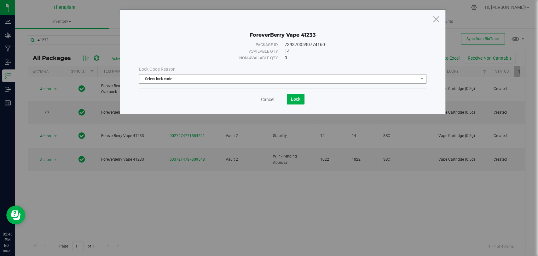
click at [149, 81] on span "Select lock code" at bounding box center [278, 78] width 279 height 9
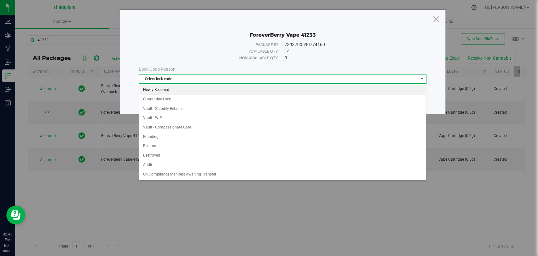
click at [161, 86] on li "Newly Received" at bounding box center [282, 89] width 287 height 9
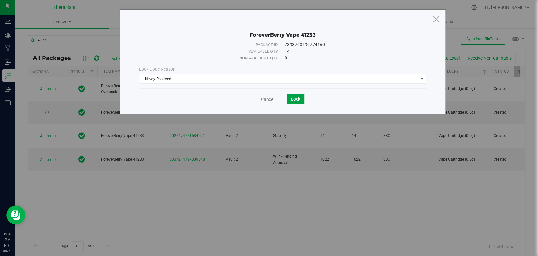
click at [290, 96] on button "Lock" at bounding box center [296, 99] width 18 height 11
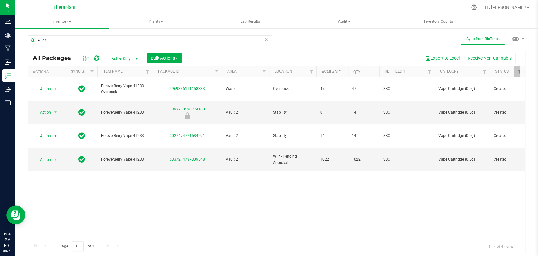
click at [48, 132] on span "Action" at bounding box center [42, 136] width 17 height 9
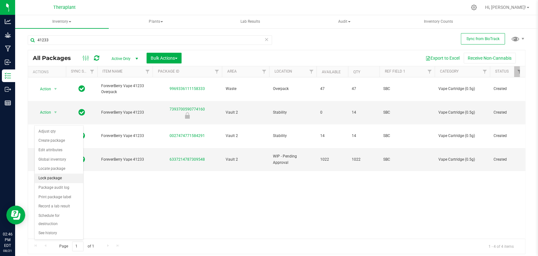
click at [51, 176] on li "Lock package" at bounding box center [59, 177] width 49 height 9
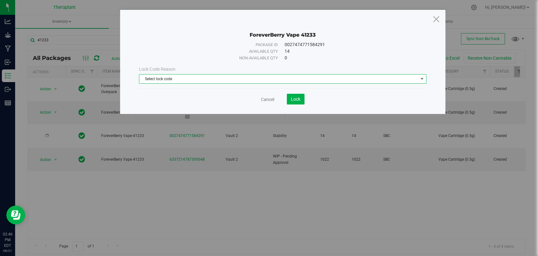
click at [199, 77] on span "Select lock code" at bounding box center [278, 78] width 279 height 9
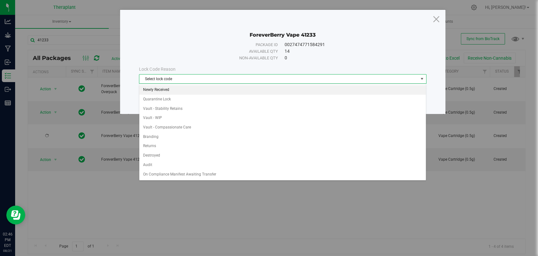
click at [178, 85] on li "Newly Received" at bounding box center [282, 89] width 287 height 9
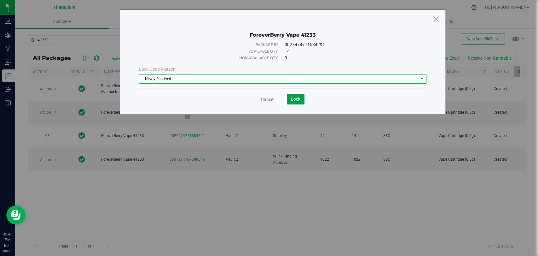
click at [304, 97] on button "Lock" at bounding box center [296, 99] width 18 height 11
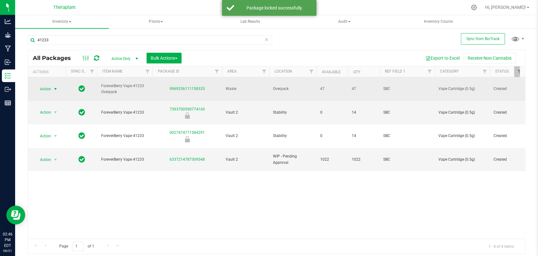
click at [48, 85] on span "Action" at bounding box center [42, 89] width 17 height 9
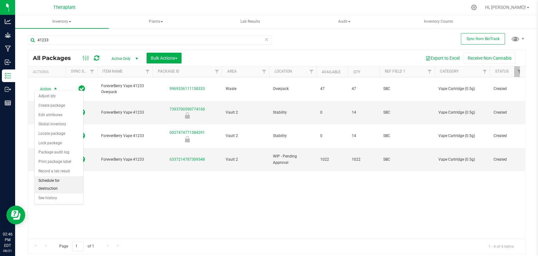
click at [54, 177] on li "Schedule for destruction" at bounding box center [59, 184] width 49 height 17
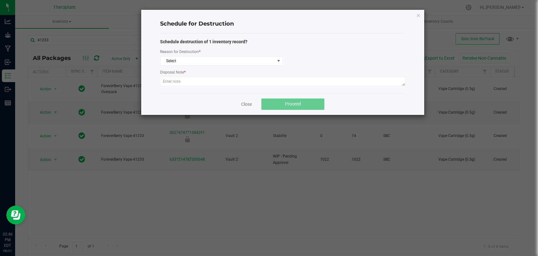
click at [172, 56] on div "Reason for Destruction *" at bounding box center [221, 52] width 123 height 8
click at [173, 62] on span "Select" at bounding box center [218, 60] width 114 height 9
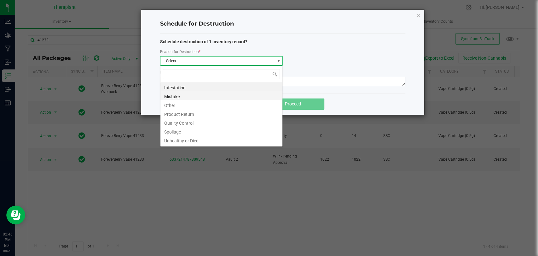
scroll to position [9, 123]
click at [170, 104] on li "Other" at bounding box center [222, 104] width 122 height 9
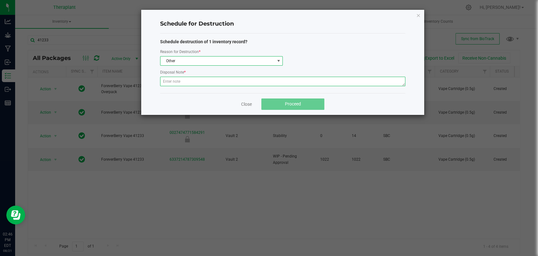
click at [173, 79] on textarea at bounding box center [282, 81] width 245 height 9
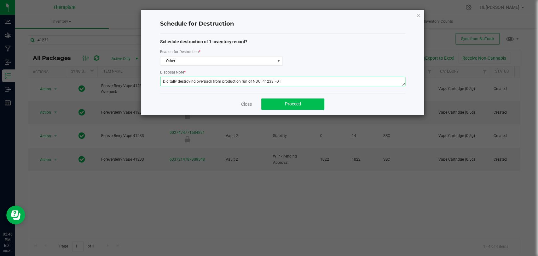
type textarea "Digitally destroying overpack from production run of NDC: 41233. -DT"
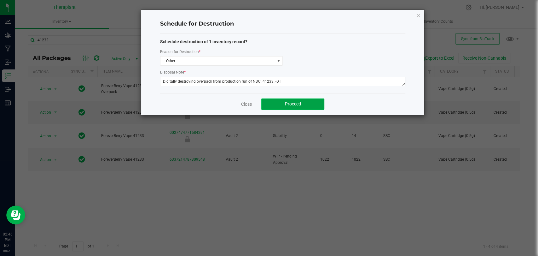
click at [297, 103] on span "Proceed" at bounding box center [293, 103] width 16 height 5
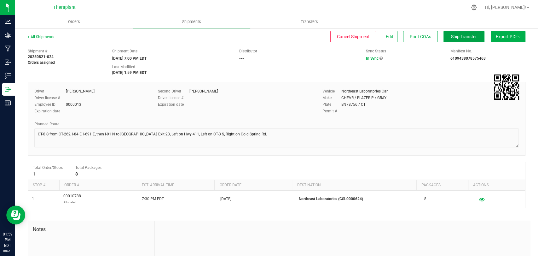
click at [459, 39] on button "Ship Transfer" at bounding box center [464, 36] width 41 height 11
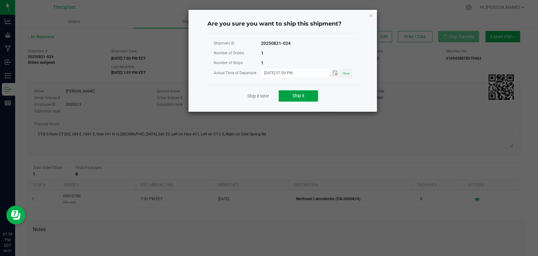
click at [304, 97] on span "Ship it" at bounding box center [299, 95] width 12 height 5
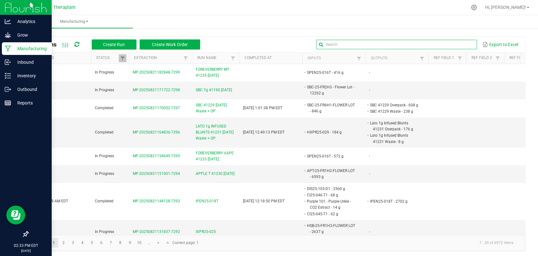
click at [462, 44] on input "text" at bounding box center [396, 44] width 161 height 9
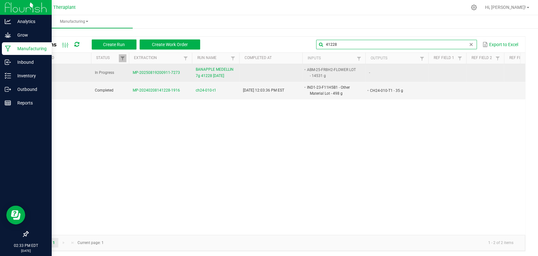
type input "41228"
click at [211, 66] on td "BANAPPLE MEDELLIN 7g 41228 [DATE]" at bounding box center [215, 73] width 47 height 18
click at [209, 69] on span "BANAPPLE MEDELLIN 7g 41228 [DATE]" at bounding box center [216, 73] width 40 height 12
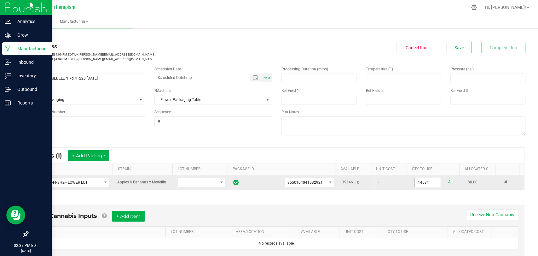
click at [423, 182] on input "14531" at bounding box center [428, 182] width 26 height 9
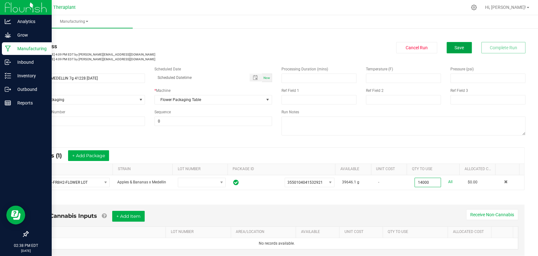
type input "14000.0000 g"
click at [454, 51] on button "Save" at bounding box center [459, 47] width 25 height 11
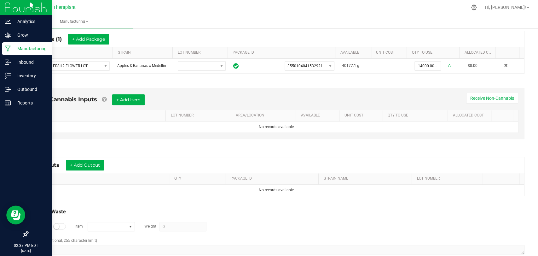
scroll to position [127, 0]
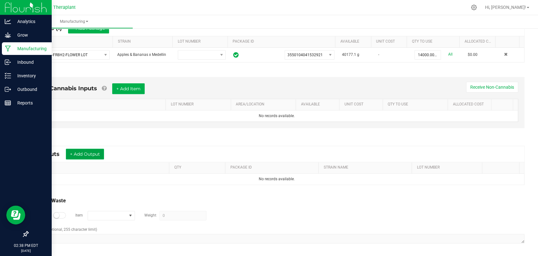
click at [88, 150] on button "+ Add Output" at bounding box center [85, 154] width 38 height 11
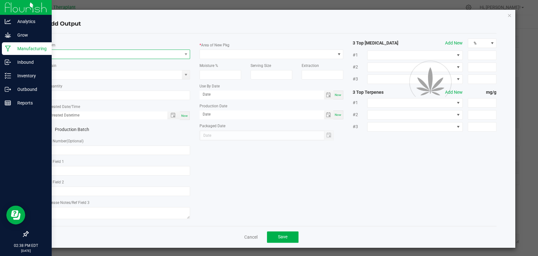
click at [108, 53] on span "NO DATA FOUND" at bounding box center [114, 54] width 135 height 9
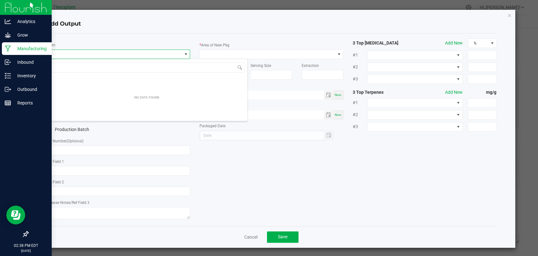
scroll to position [9, 142]
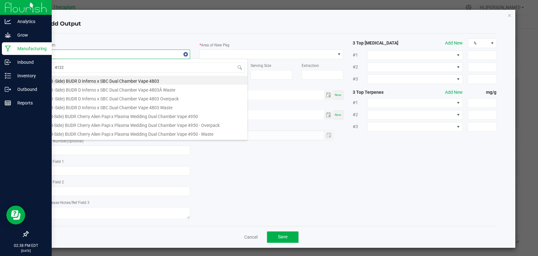
type input "41228"
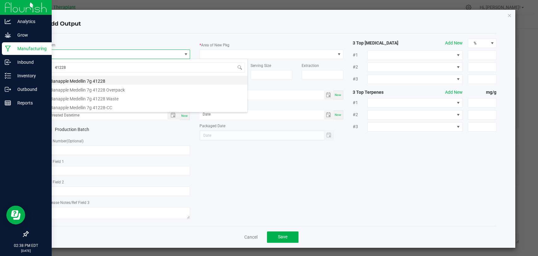
click at [101, 76] on li "Banapple Medellin 7g 41228" at bounding box center [146, 80] width 201 height 9
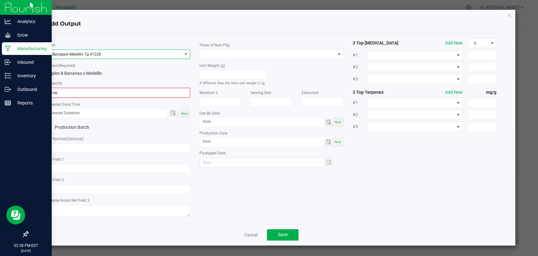
click at [99, 86] on div "* Quantity 0 ea" at bounding box center [118, 89] width 144 height 18
click at [97, 89] on input "0" at bounding box center [118, 92] width 143 height 9
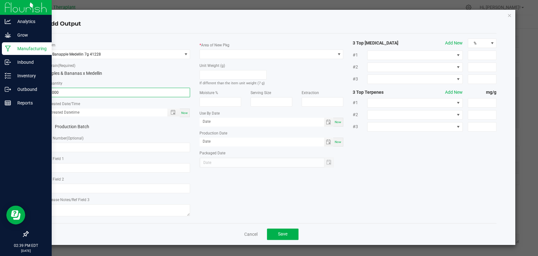
type input "2000 ea"
click at [187, 111] on span "Now" at bounding box center [184, 112] width 7 height 3
type input "08/21/2025 2:39 PM"
type input "[DATE]"
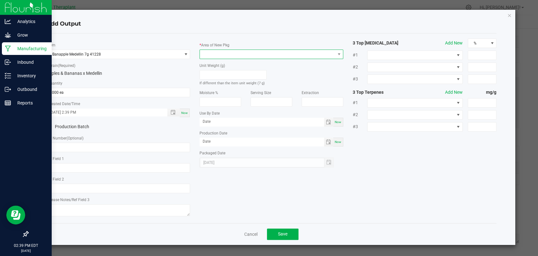
click at [232, 51] on span at bounding box center [267, 54] width 135 height 9
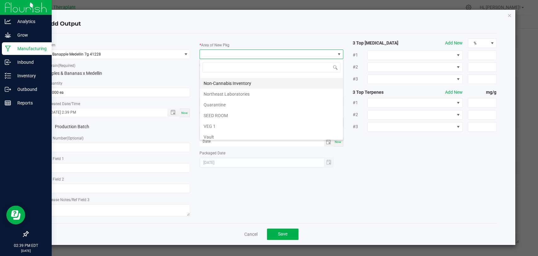
scroll to position [118, 0]
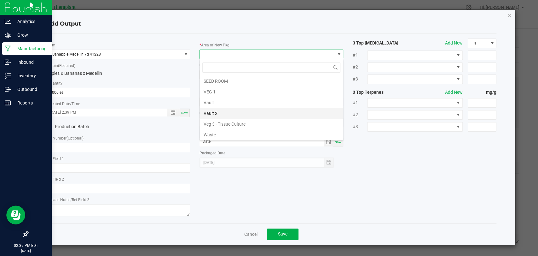
click at [227, 110] on li "Vault 2" at bounding box center [271, 113] width 143 height 11
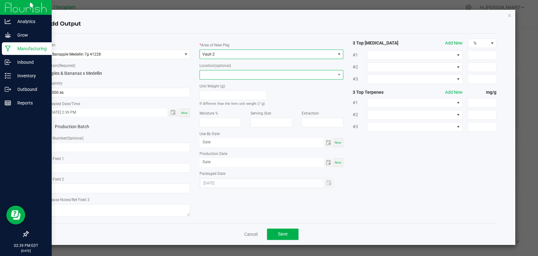
click at [230, 74] on span at bounding box center [267, 74] width 135 height 9
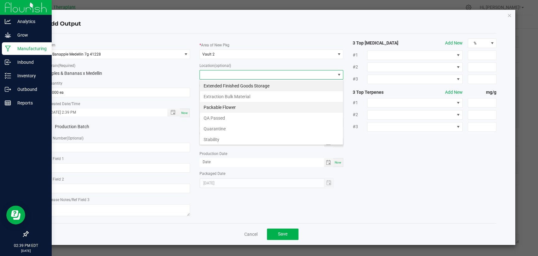
scroll to position [43, 0]
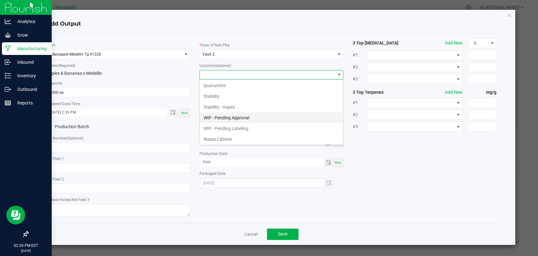
click at [230, 117] on li "WIP - Pending Approval" at bounding box center [271, 117] width 143 height 11
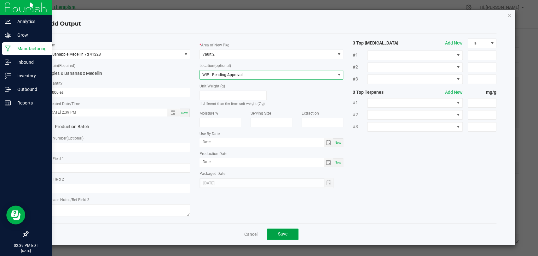
click at [275, 234] on button "Save" at bounding box center [283, 233] width 32 height 11
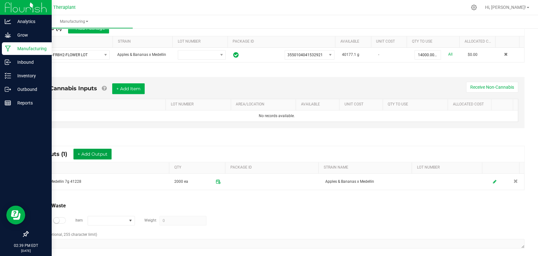
scroll to position [0, 0]
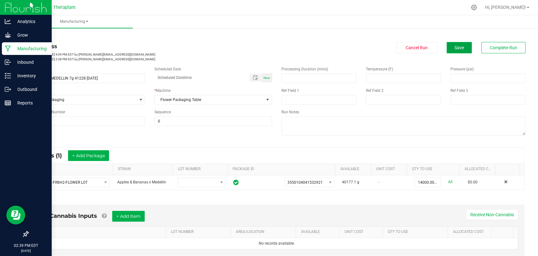
click at [460, 49] on button "Save" at bounding box center [459, 47] width 25 height 11
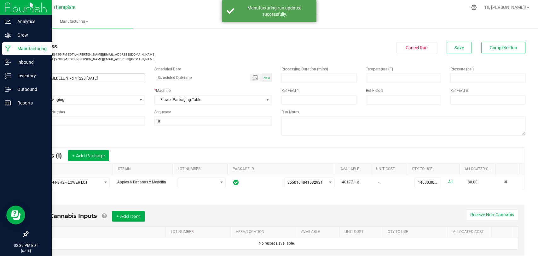
drag, startPoint x: 108, startPoint y: 73, endPoint x: 38, endPoint y: 78, distance: 70.8
click at [38, 78] on div "Name BANAPPLE MEDELLIN 7g 41228 08/19/25" at bounding box center [86, 74] width 127 height 17
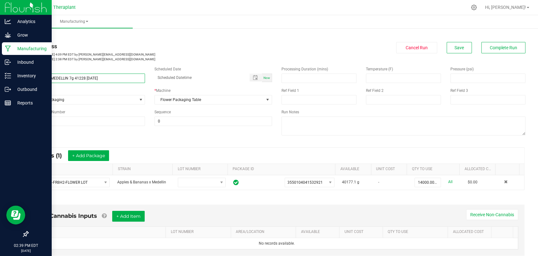
drag, startPoint x: 104, startPoint y: 78, endPoint x: 25, endPoint y: 76, distance: 79.2
click at [25, 76] on div "Name BANAPPLE MEDELLIN 7g 41228 08/19/25" at bounding box center [86, 74] width 127 height 17
click at [140, 51] on div "In Progress Started: Aug 19, 2025 4:09 PM EDT by s.kowalick@theraplant.com Modi…" at bounding box center [150, 52] width 244 height 20
click at [486, 51] on button "Complete Run" at bounding box center [504, 47] width 44 height 11
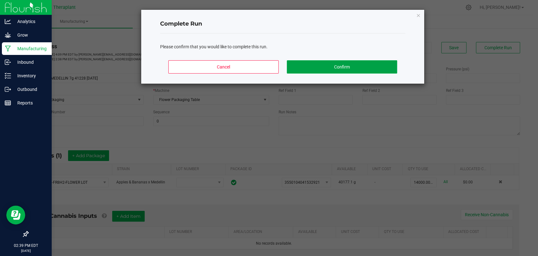
click at [381, 73] on button "Confirm" at bounding box center [342, 66] width 110 height 13
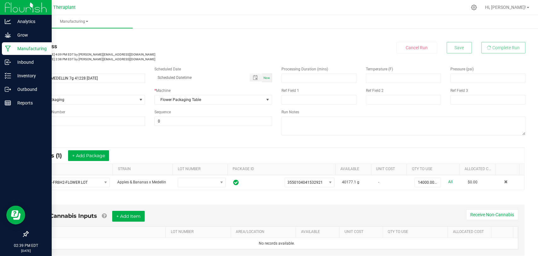
click at [380, 70] on div "Manufacturing < All Runs In Progress Started: Aug 19, 2025 4:09 PM EDT by s.kow…" at bounding box center [276, 135] width 523 height 241
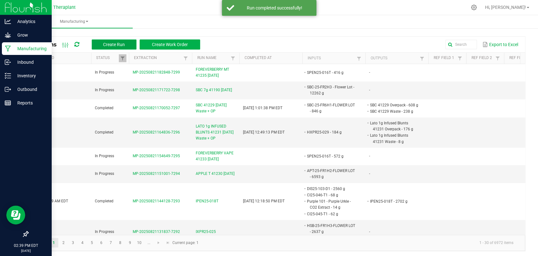
click at [110, 43] on span "Create Run" at bounding box center [114, 44] width 22 height 5
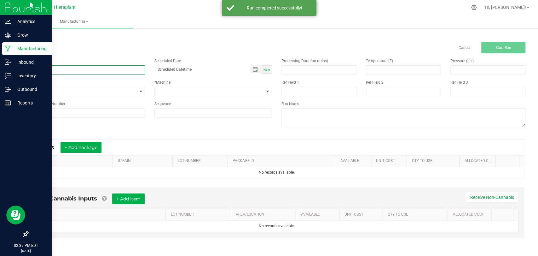
click at [107, 70] on input at bounding box center [86, 69] width 117 height 9
paste input "BANAPPLE MEDELLIN 7g 41228 [DATE]"
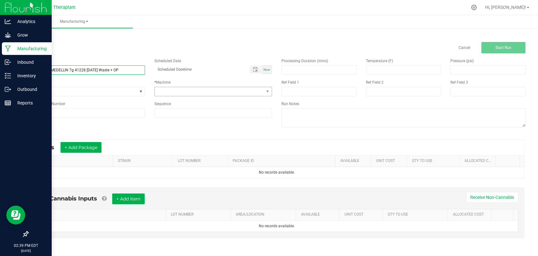
type input "BANAPPLE MEDELLIN 7g 41228 08/19/25 Waste + OP"
click at [225, 93] on span at bounding box center [209, 91] width 109 height 9
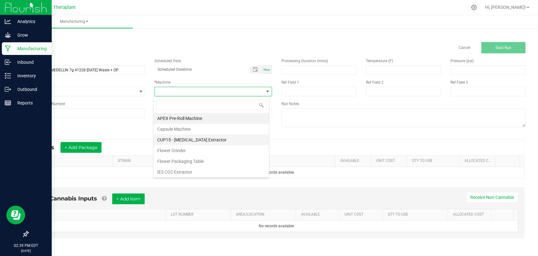
scroll to position [33, 0]
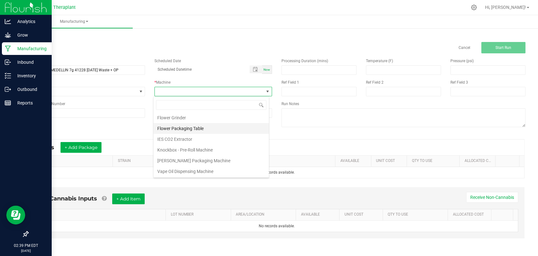
click at [198, 129] on li "Flower Packaging Table" at bounding box center [211, 128] width 115 height 11
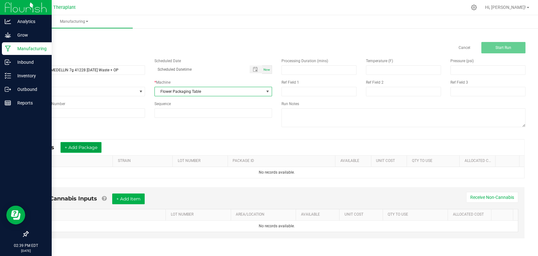
click at [91, 147] on button "+ Add Package" at bounding box center [81, 147] width 41 height 11
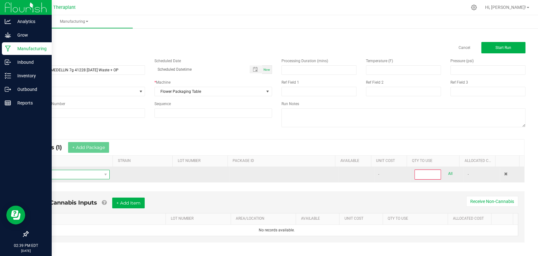
click at [87, 171] on span "NO DATA FOUND" at bounding box center [67, 174] width 68 height 9
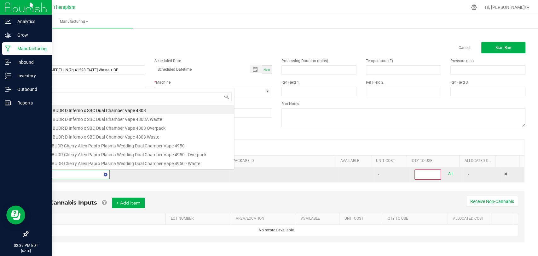
scroll to position [9, 74]
type input "abm-25-fr8"
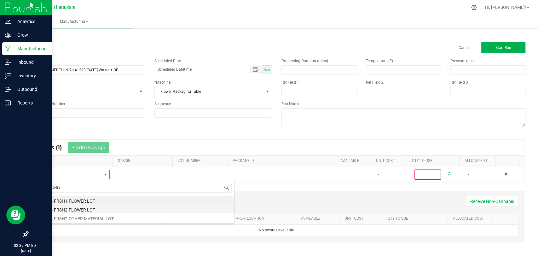
click at [81, 207] on li "ABM-25-FR8H2-FLOWER LOT" at bounding box center [133, 208] width 201 height 9
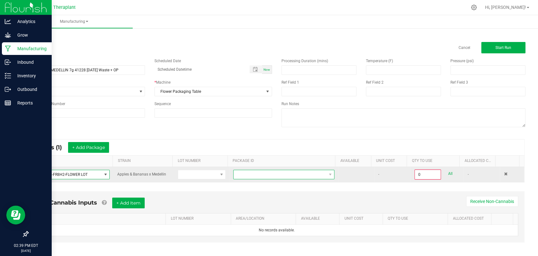
click at [268, 174] on span at bounding box center [280, 174] width 93 height 9
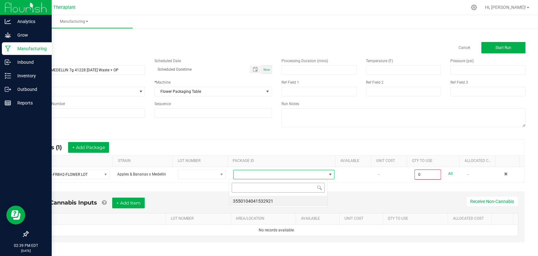
scroll to position [9, 98]
click at [274, 201] on li "3550104041532921" at bounding box center [278, 201] width 98 height 11
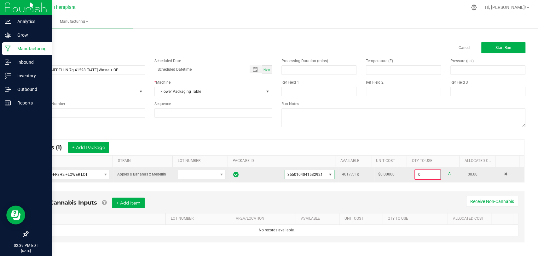
click at [415, 172] on input "0" at bounding box center [427, 174] width 25 height 9
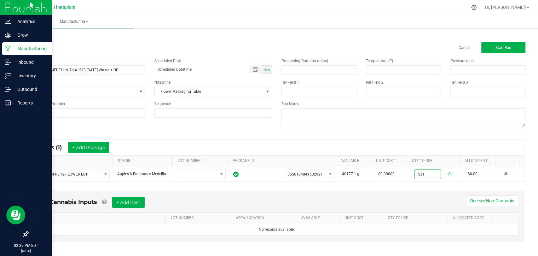
type input "531.0000 g"
click at [411, 144] on div "* Inputs (1) + Add Package" at bounding box center [276, 147] width 495 height 16
click at [494, 43] on button "Start Run" at bounding box center [504, 47] width 44 height 11
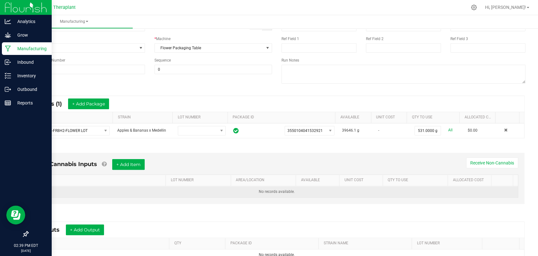
scroll to position [127, 0]
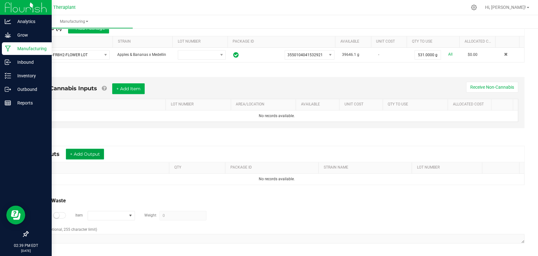
click at [97, 153] on button "+ Add Output" at bounding box center [85, 154] width 38 height 11
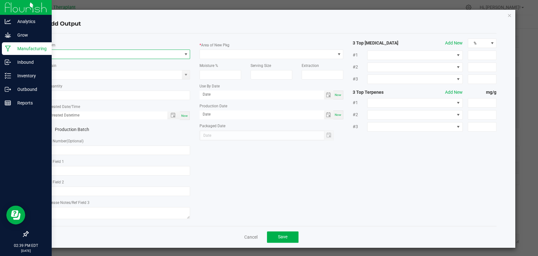
click at [130, 55] on span "NO DATA FOUND" at bounding box center [114, 54] width 135 height 9
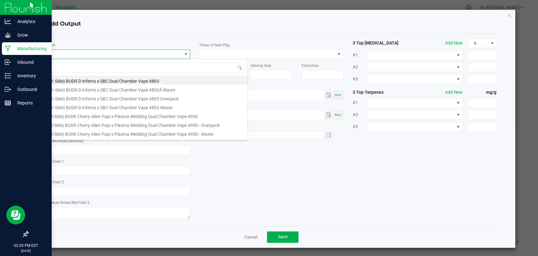
scroll to position [9, 142]
type input "41228"
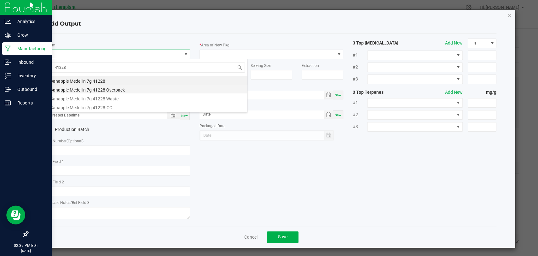
click at [117, 88] on li "Banapple Medellin 7g 41228 Overpack" at bounding box center [146, 89] width 201 height 9
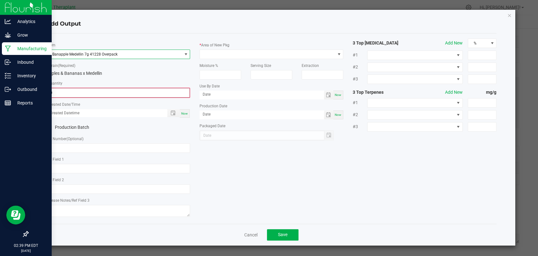
click at [108, 89] on input "0" at bounding box center [118, 92] width 143 height 9
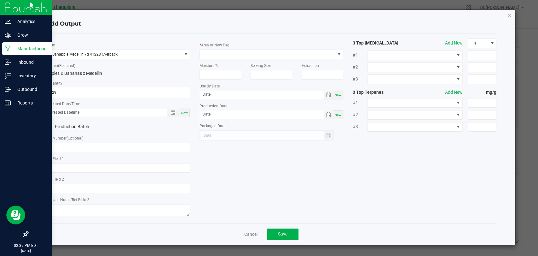
type input "329.0000 g"
click at [188, 112] on div "Now" at bounding box center [185, 112] width 10 height 9
type input "08/21/2025 2:39 PM"
type input "[DATE]"
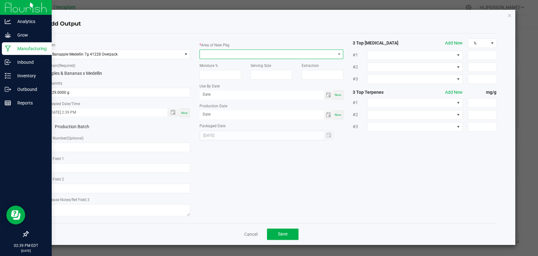
click at [215, 54] on span at bounding box center [267, 54] width 135 height 9
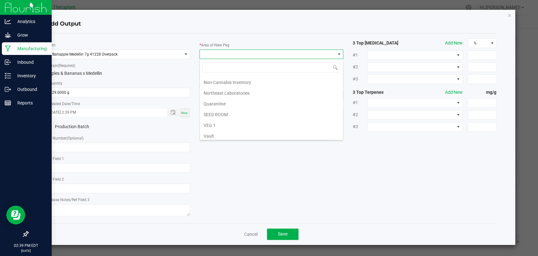
scroll to position [118, 0]
click at [210, 130] on li "Waste" at bounding box center [271, 134] width 143 height 11
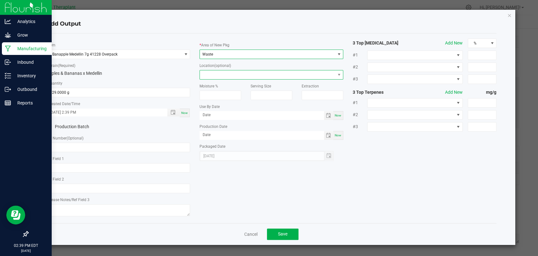
click at [218, 75] on span at bounding box center [267, 74] width 135 height 9
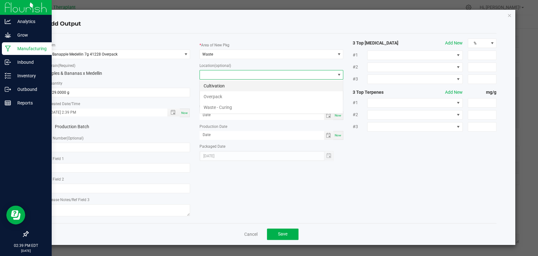
scroll to position [9, 144]
click at [218, 93] on li "Overpack" at bounding box center [271, 96] width 143 height 11
click at [287, 234] on span "Save" at bounding box center [282, 233] width 9 height 5
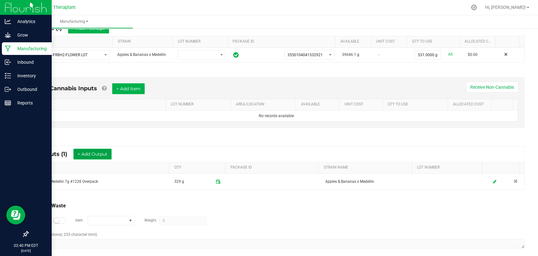
click at [103, 154] on button "+ Add Output" at bounding box center [92, 154] width 38 height 11
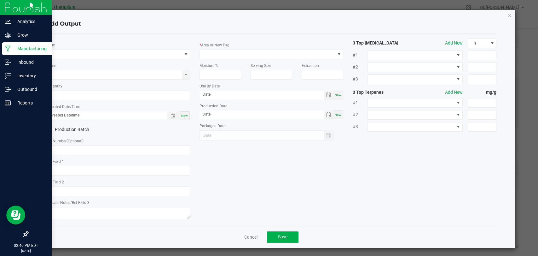
click at [124, 48] on div "* Item" at bounding box center [118, 50] width 144 height 17
click at [124, 53] on span "NO DATA FOUND" at bounding box center [114, 54] width 135 height 9
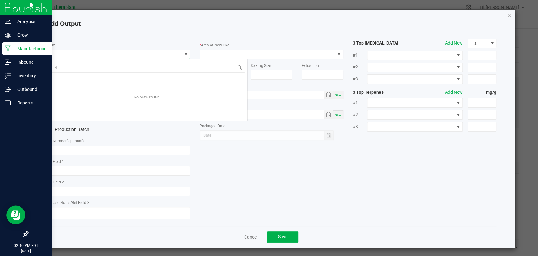
scroll to position [9, 142]
type input "41228"
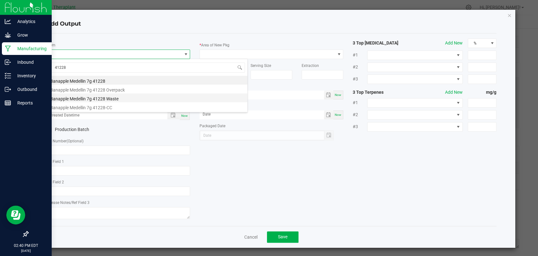
click at [108, 97] on li "Banapple Medellin 7g 41228 Waste" at bounding box center [146, 97] width 201 height 9
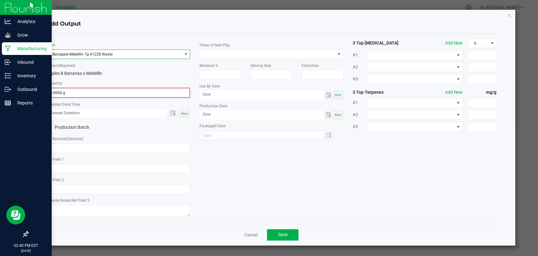
click at [108, 91] on input "0.0000 g" at bounding box center [118, 92] width 143 height 9
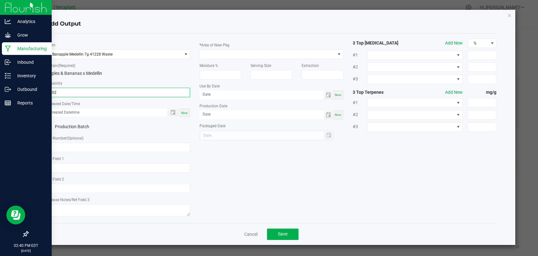
type input "202.0000 g"
click at [184, 116] on div "Now" at bounding box center [185, 112] width 10 height 9
type input "08/21/2025 2:40 PM"
type input "[DATE]"
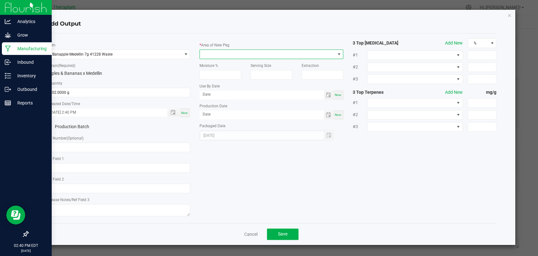
click at [217, 56] on span at bounding box center [267, 54] width 135 height 9
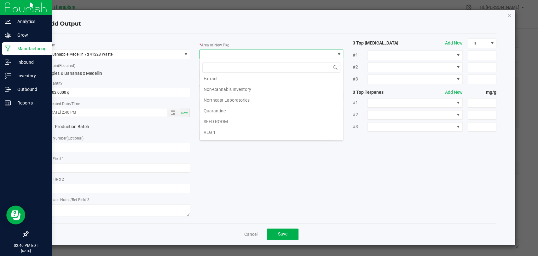
scroll to position [118, 0]
click at [219, 112] on li "Vault 2" at bounding box center [271, 113] width 143 height 11
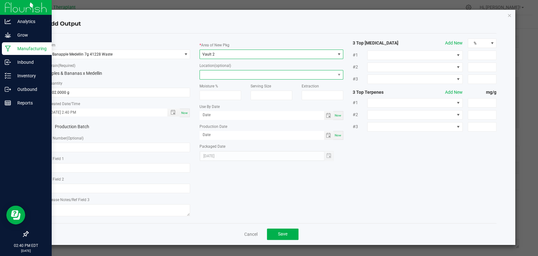
click at [220, 74] on span at bounding box center [267, 74] width 135 height 9
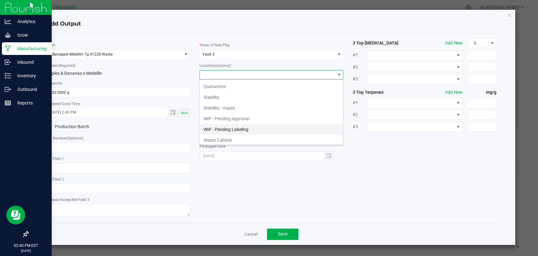
scroll to position [43, 0]
click at [220, 135] on li "Waste Cabinet" at bounding box center [271, 139] width 143 height 11
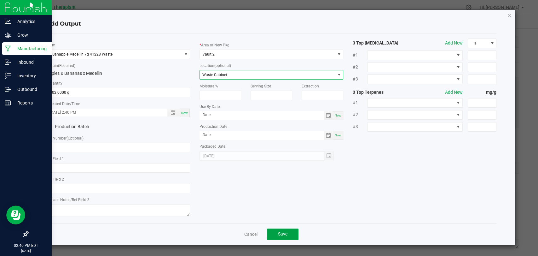
click at [275, 230] on button "Save" at bounding box center [283, 233] width 32 height 11
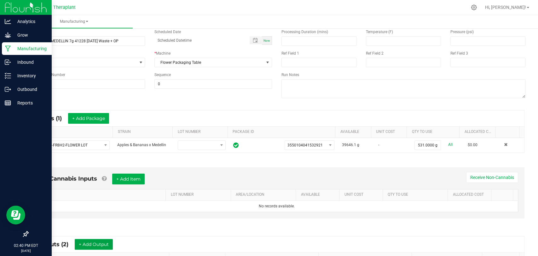
scroll to position [0, 0]
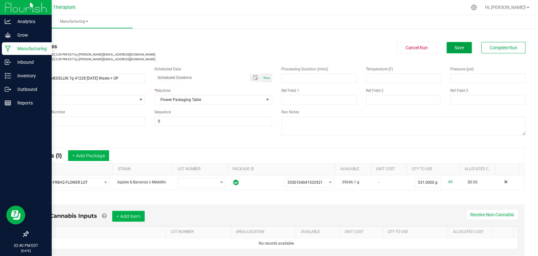
click at [458, 50] on span "Save" at bounding box center [459, 47] width 9 height 5
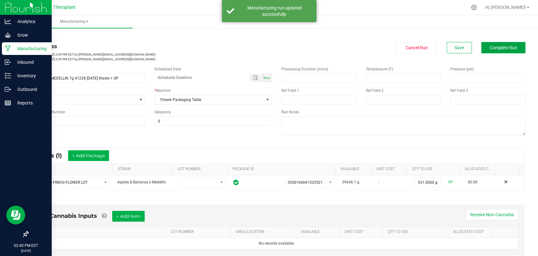
click at [490, 47] on span "Complete Run" at bounding box center [503, 47] width 27 height 5
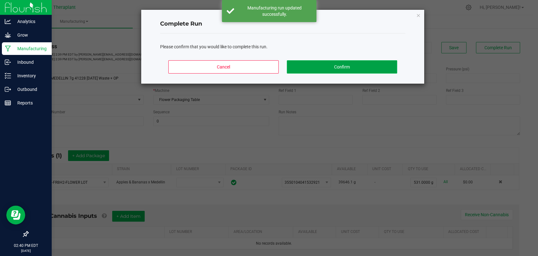
click at [358, 69] on button "Confirm" at bounding box center [342, 66] width 110 height 13
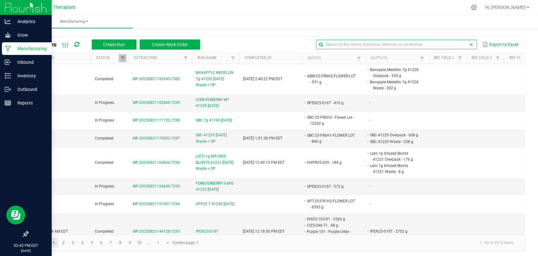
click at [453, 45] on input "text" at bounding box center [396, 44] width 161 height 9
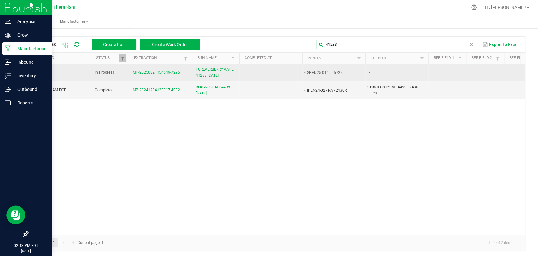
type input "41233"
click at [215, 72] on span "FOREVERBERRY VAPE 41233 [DATE]" at bounding box center [216, 73] width 40 height 12
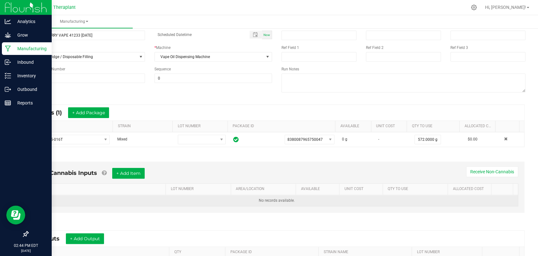
scroll to position [105, 0]
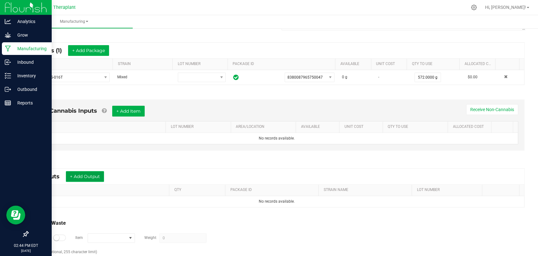
click at [95, 179] on button "+ Add Output" at bounding box center [85, 176] width 38 height 11
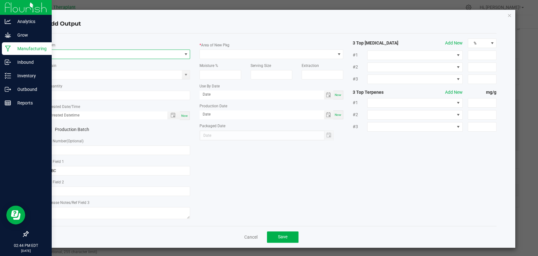
click at [126, 54] on span "NO DATA FOUND" at bounding box center [114, 54] width 135 height 9
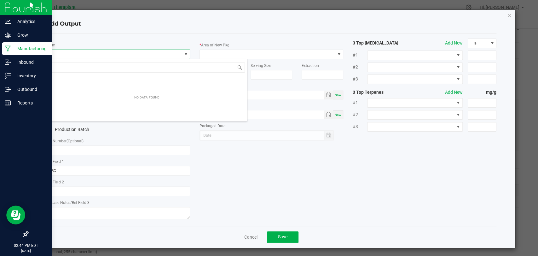
scroll to position [9, 142]
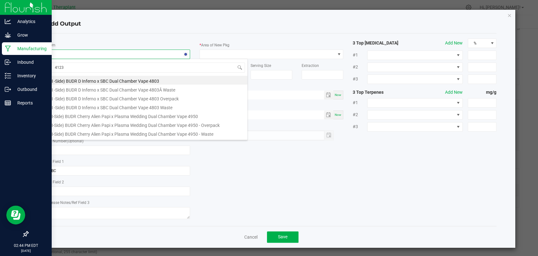
type input "41233"
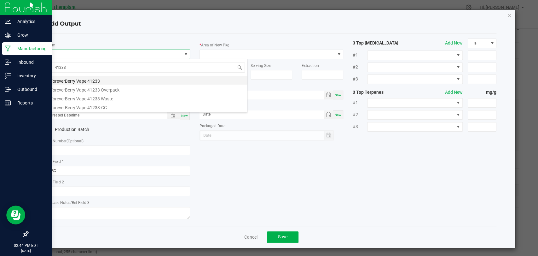
click at [98, 79] on li "ForeverBerry Vape 41233" at bounding box center [146, 80] width 201 height 9
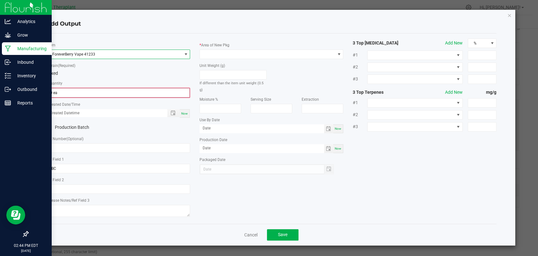
click at [79, 88] on input "0 ea" at bounding box center [118, 92] width 143 height 9
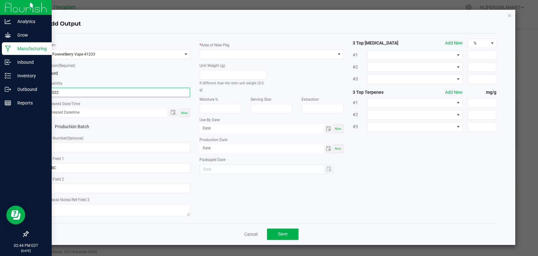
type input "1022 ea"
click at [184, 114] on span "Now" at bounding box center [184, 112] width 7 height 3
type input "08/21/2025 2:44 PM"
type input "[DATE]"
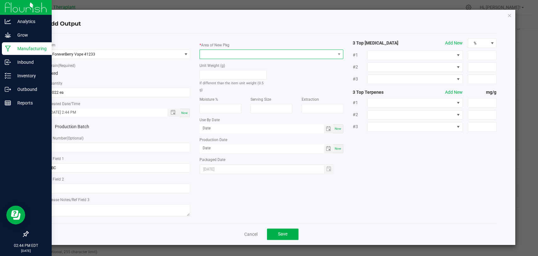
click at [210, 56] on span at bounding box center [267, 54] width 135 height 9
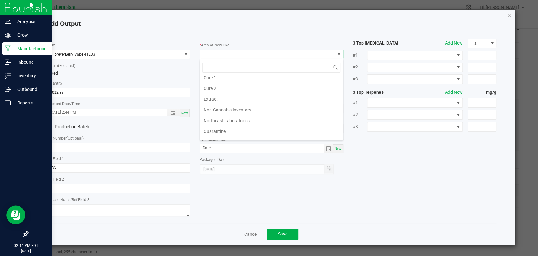
scroll to position [118, 0]
click at [214, 114] on li "Vault 2" at bounding box center [271, 113] width 143 height 11
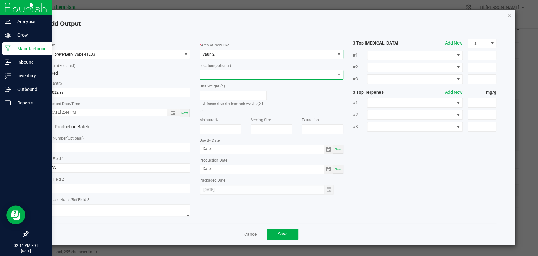
click at [225, 74] on span at bounding box center [267, 74] width 135 height 9
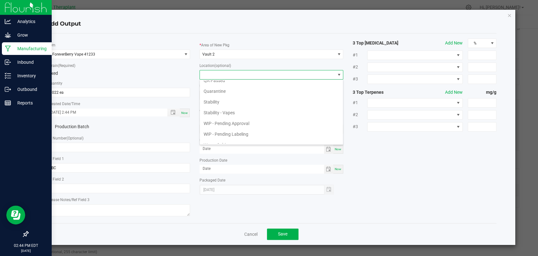
scroll to position [43, 0]
click at [230, 116] on li "WIP - Pending Approval" at bounding box center [271, 117] width 143 height 11
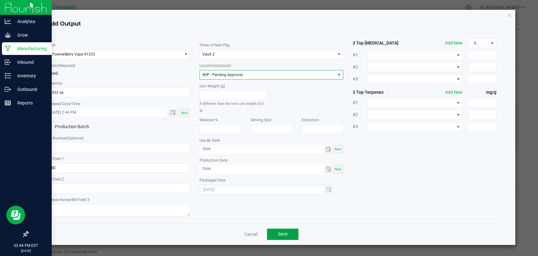
click at [285, 233] on span "Save" at bounding box center [282, 233] width 9 height 5
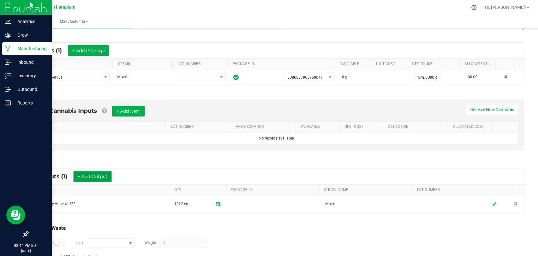
click at [101, 174] on button "+ Add Output" at bounding box center [92, 176] width 38 height 11
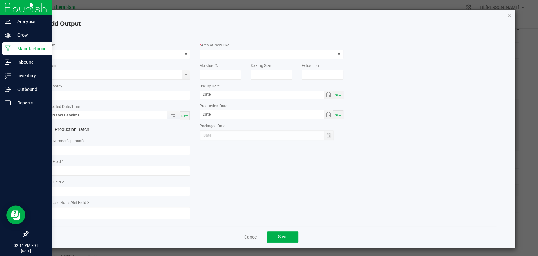
type input "SBC"
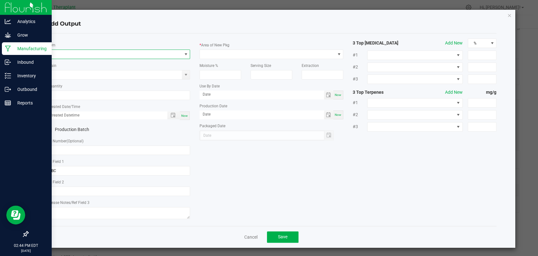
click at [111, 54] on span "NO DATA FOUND" at bounding box center [114, 54] width 135 height 9
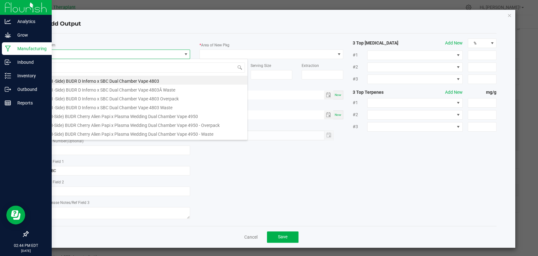
scroll to position [9, 142]
type input "41233"
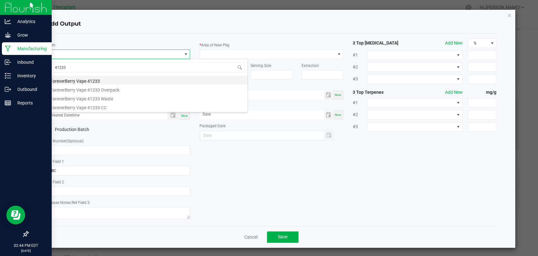
click at [105, 80] on li "ForeverBerry Vape 41233" at bounding box center [146, 80] width 201 height 9
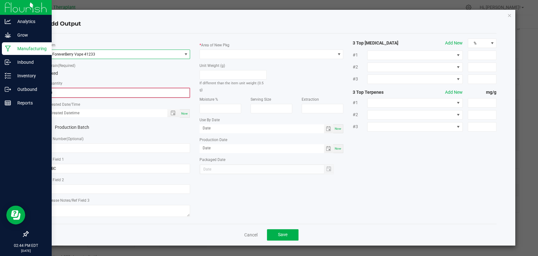
click at [101, 89] on input "0" at bounding box center [118, 92] width 143 height 9
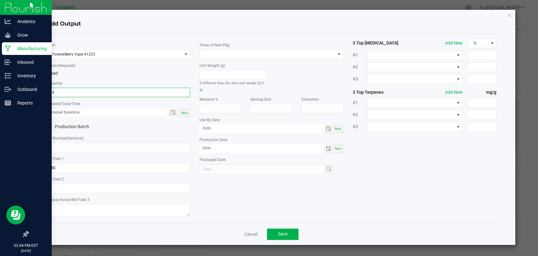
type input "14 ea"
click at [184, 112] on span "Now" at bounding box center [184, 112] width 7 height 3
type input "08/21/2025 2:44 PM"
type input "[DATE]"
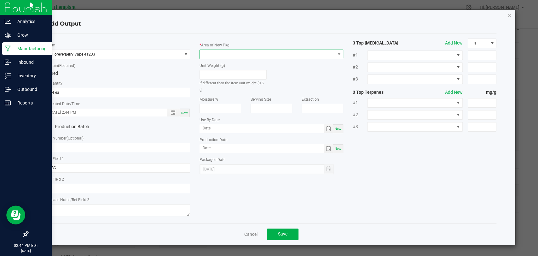
click at [215, 54] on span at bounding box center [267, 54] width 135 height 9
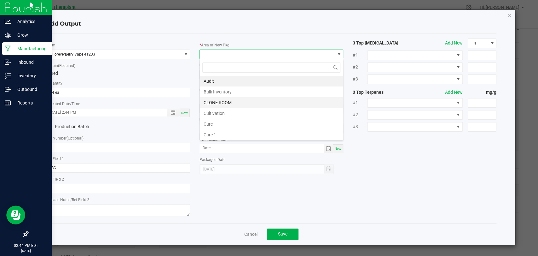
scroll to position [118, 0]
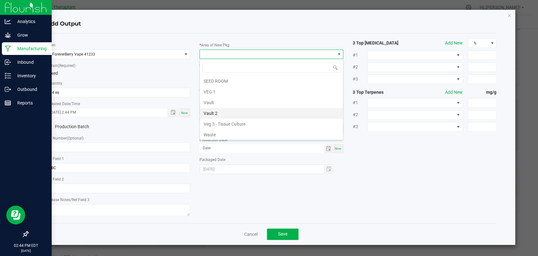
click at [214, 109] on li "Vault 2" at bounding box center [271, 113] width 143 height 11
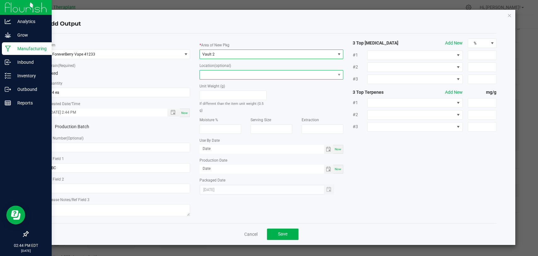
click at [216, 76] on span at bounding box center [267, 74] width 135 height 9
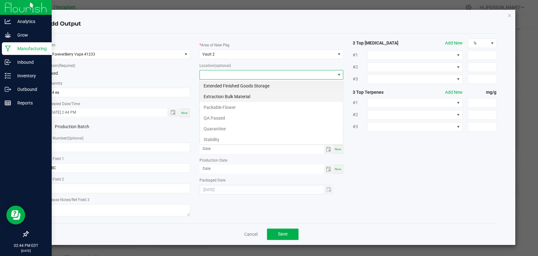
scroll to position [9, 144]
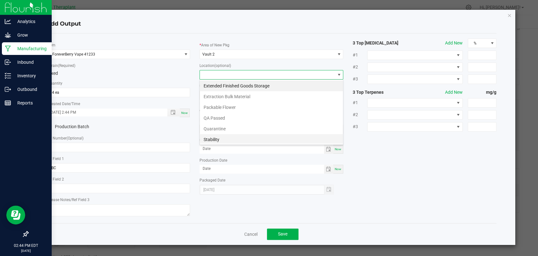
click at [216, 138] on li "Stability" at bounding box center [271, 139] width 143 height 11
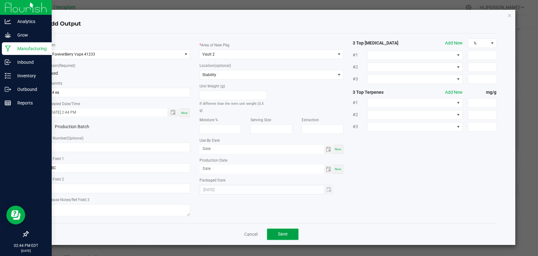
click at [290, 236] on button "Save" at bounding box center [283, 233] width 32 height 11
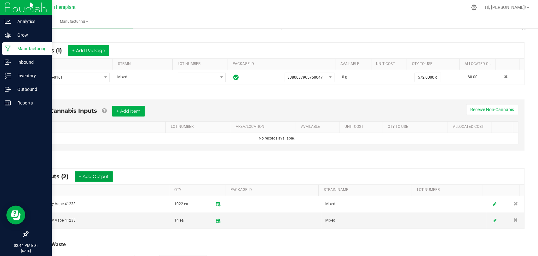
click at [107, 171] on button "+ Add Output" at bounding box center [94, 176] width 38 height 11
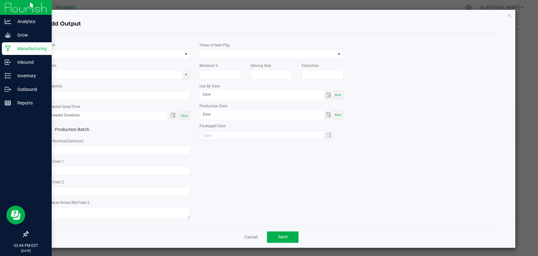
type input "SBC"
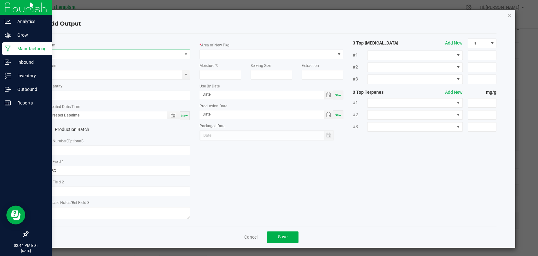
click at [111, 56] on span "NO DATA FOUND" at bounding box center [114, 54] width 135 height 9
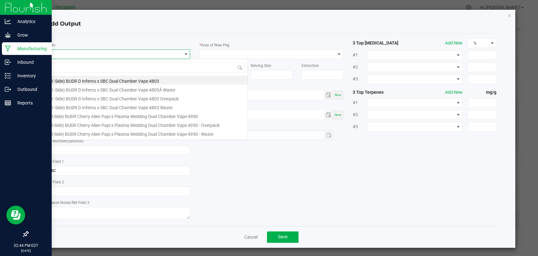
scroll to position [9, 142]
type input "41233"
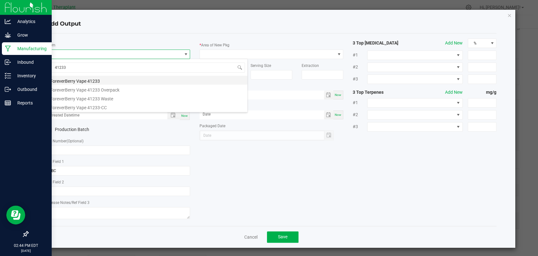
click at [101, 78] on li "ForeverBerry Vape 41233" at bounding box center [146, 80] width 201 height 9
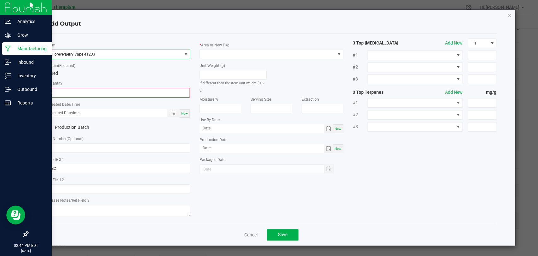
click at [95, 90] on input "0" at bounding box center [118, 92] width 143 height 9
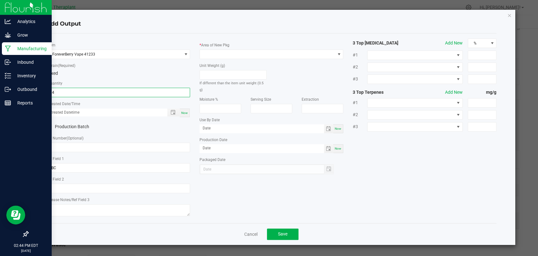
type input "14 ea"
click at [182, 112] on span "Now" at bounding box center [184, 112] width 7 height 3
type input "08/21/2025 2:44 PM"
type input "[DATE]"
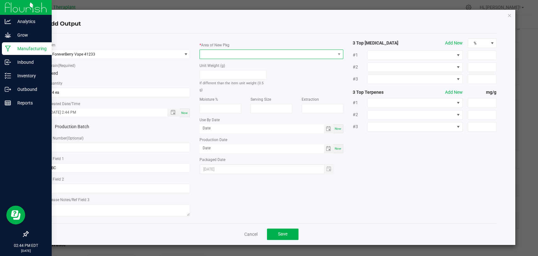
click at [226, 53] on span at bounding box center [267, 54] width 135 height 9
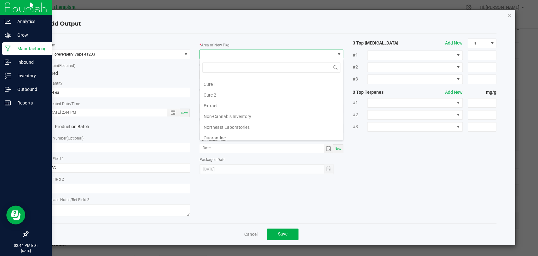
scroll to position [118, 0]
click at [220, 114] on li "Vault 2" at bounding box center [271, 113] width 143 height 11
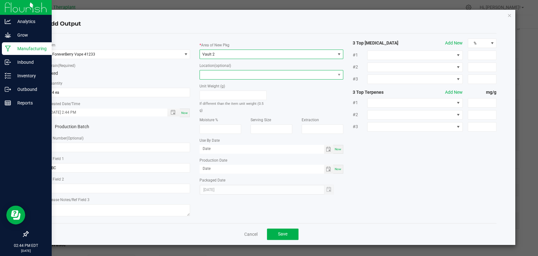
click at [220, 70] on span at bounding box center [272, 74] width 144 height 9
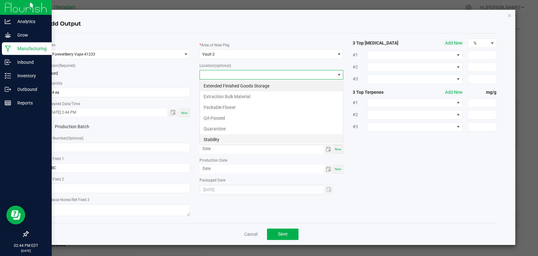
scroll to position [9, 144]
click at [219, 138] on li "Stability" at bounding box center [271, 139] width 143 height 11
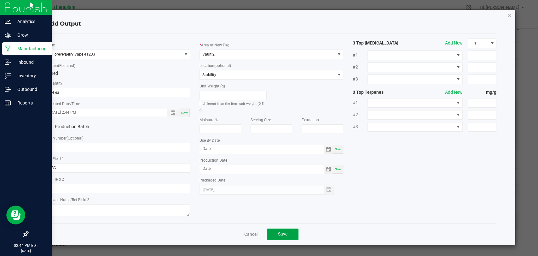
click at [271, 228] on button "Save" at bounding box center [283, 233] width 32 height 11
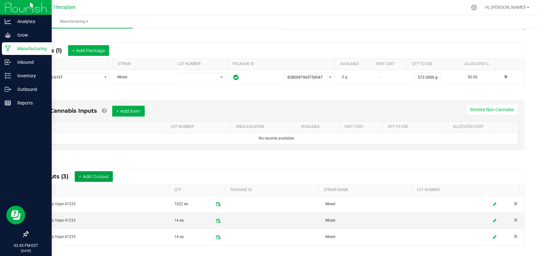
click at [92, 177] on button "+ Add Output" at bounding box center [94, 176] width 38 height 11
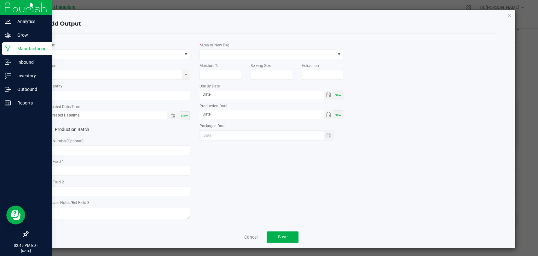
type input "SBC"
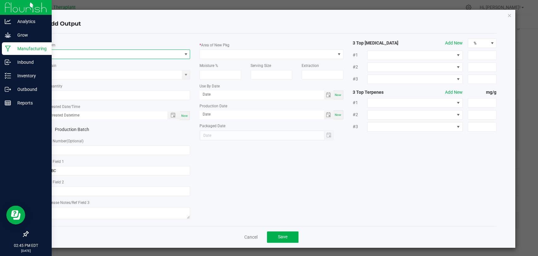
click at [142, 54] on span "NO DATA FOUND" at bounding box center [114, 54] width 135 height 9
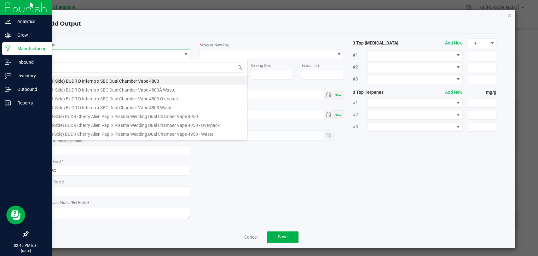
scroll to position [9, 142]
type input "41233"
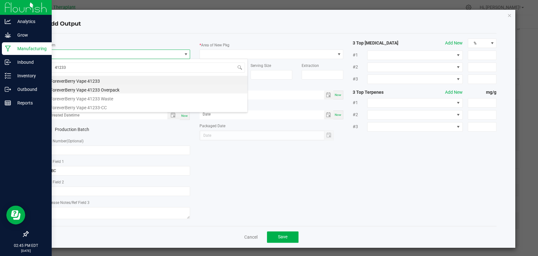
click at [125, 91] on li "ForeverBerry Vape 41233 Overpack" at bounding box center [146, 89] width 201 height 9
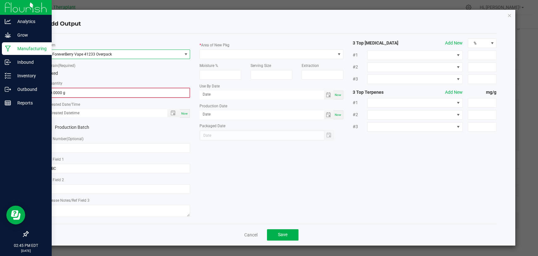
click at [120, 90] on input "0.0000 g" at bounding box center [118, 92] width 143 height 9
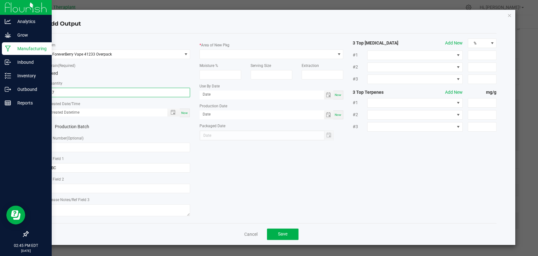
type input "47.0000 g"
click at [189, 114] on div "Now" at bounding box center [185, 112] width 10 height 9
type input "08/21/2025 2:45 PM"
type input "[DATE]"
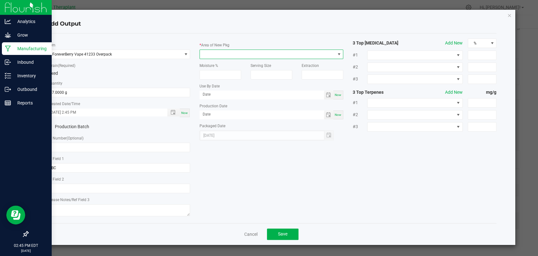
click at [219, 55] on span at bounding box center [267, 54] width 135 height 9
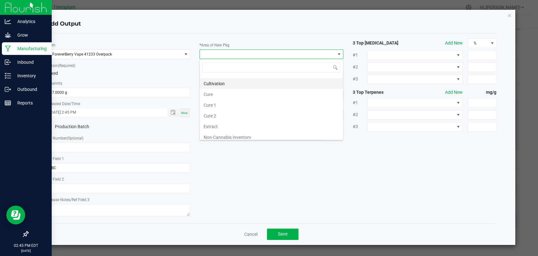
scroll to position [118, 0]
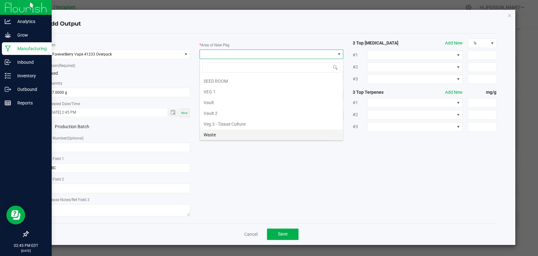
click at [214, 132] on li "Waste" at bounding box center [271, 134] width 143 height 11
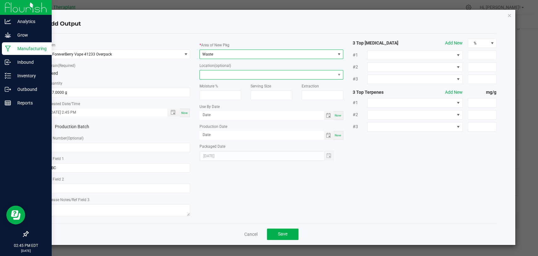
click at [224, 78] on span at bounding box center [267, 74] width 135 height 9
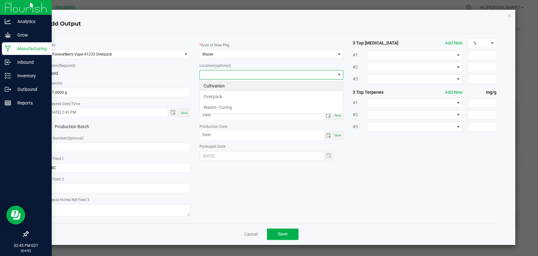
scroll to position [9, 144]
click at [218, 91] on li "Overpack" at bounding box center [271, 96] width 143 height 11
click at [282, 235] on span "Save" at bounding box center [282, 233] width 9 height 5
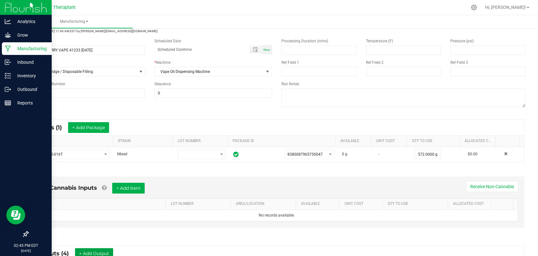
scroll to position [0, 0]
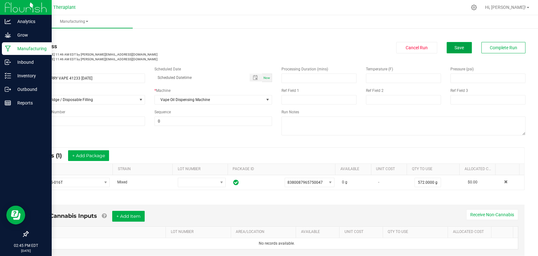
click at [457, 45] on span "Save" at bounding box center [459, 47] width 9 height 5
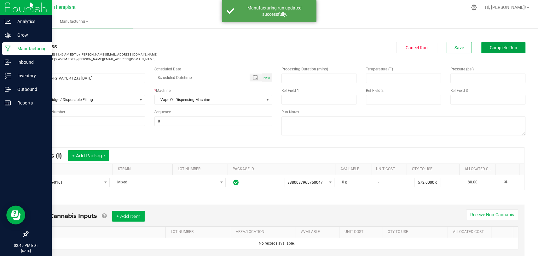
click at [490, 47] on span "Complete Run" at bounding box center [503, 47] width 27 height 5
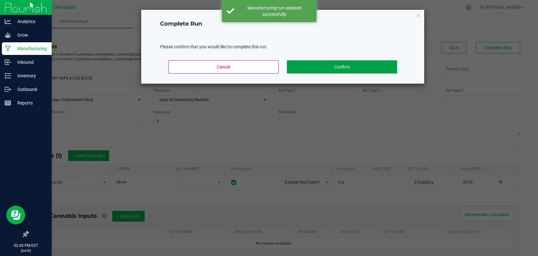
click at [356, 67] on button "Confirm" at bounding box center [342, 66] width 110 height 13
